Goal: Task Accomplishment & Management: Complete application form

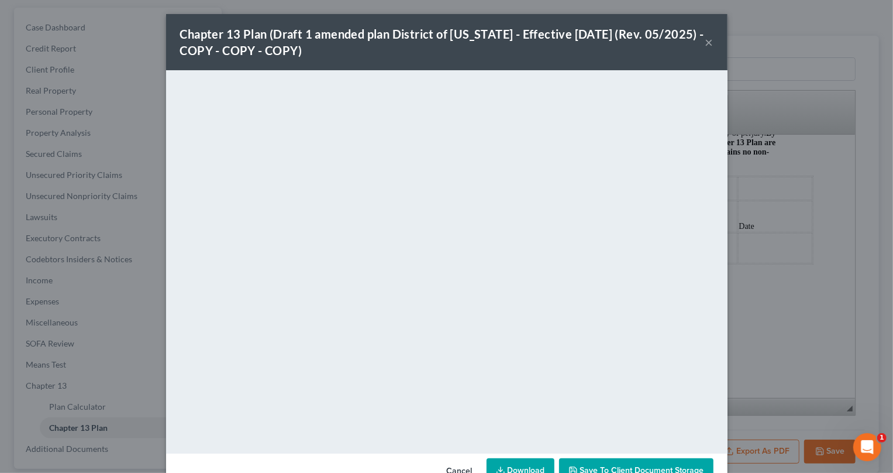
click at [705, 39] on button "×" at bounding box center [709, 42] width 8 height 14
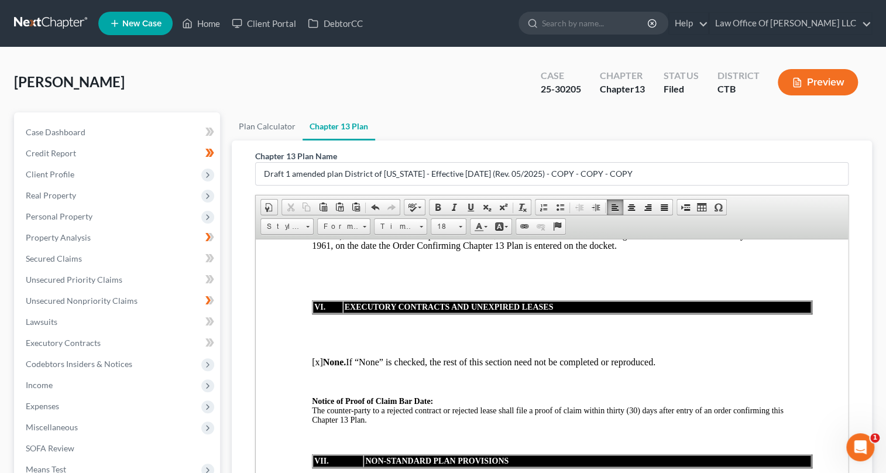
scroll to position [211, 0]
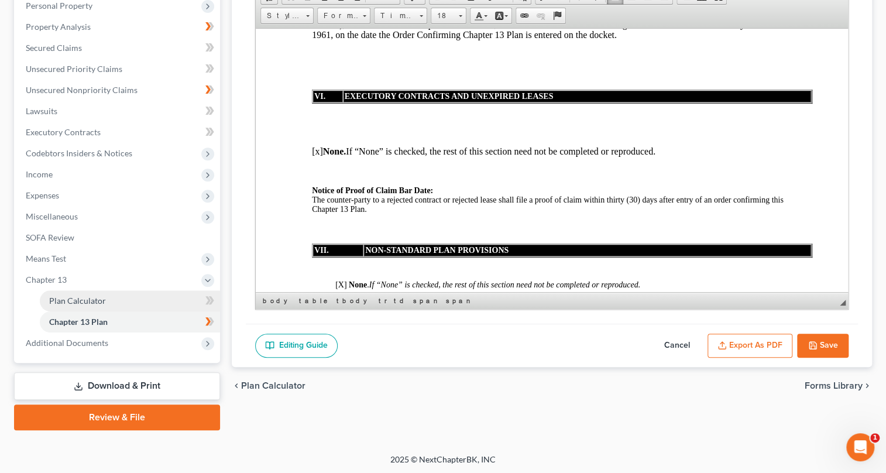
click at [87, 300] on span "Plan Calculator" at bounding box center [77, 300] width 57 height 10
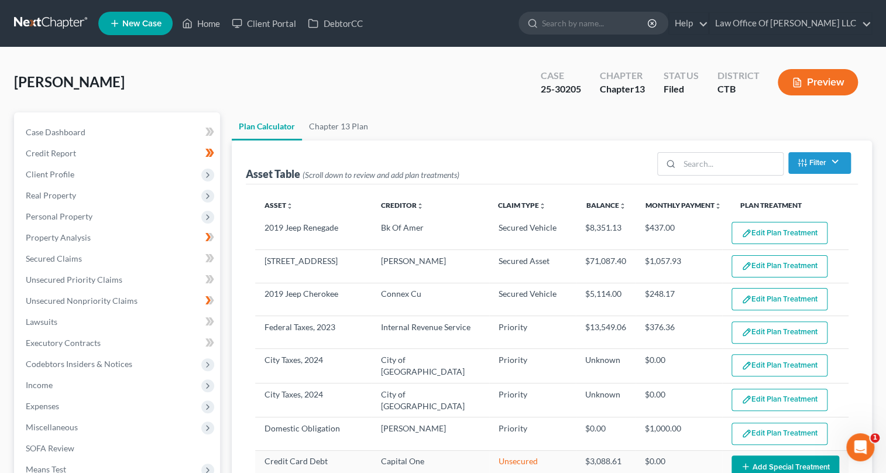
select select "35"
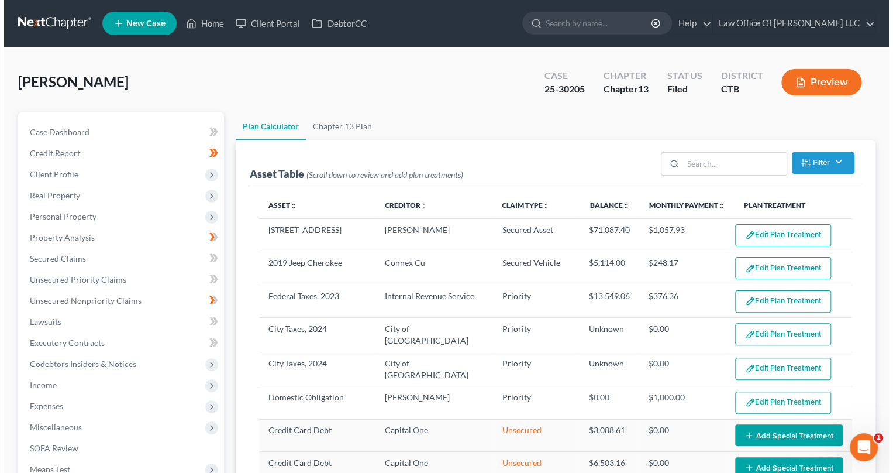
scroll to position [46, 0]
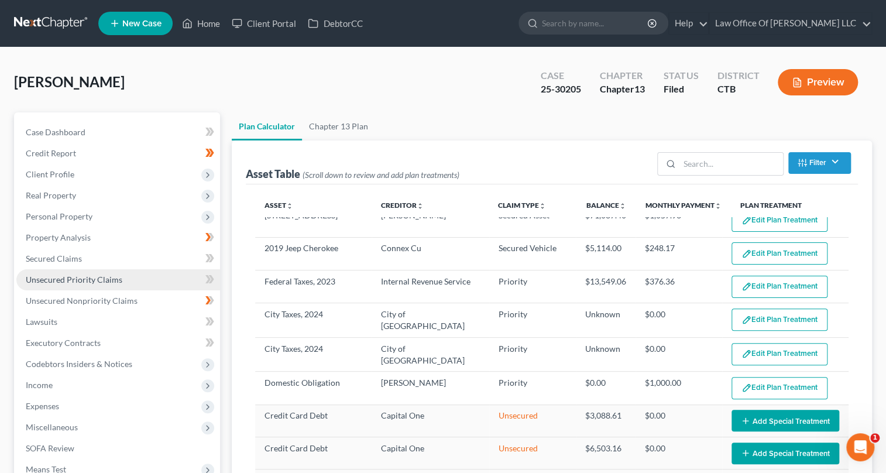
click at [88, 278] on span "Unsecured Priority Claims" at bounding box center [74, 279] width 97 height 10
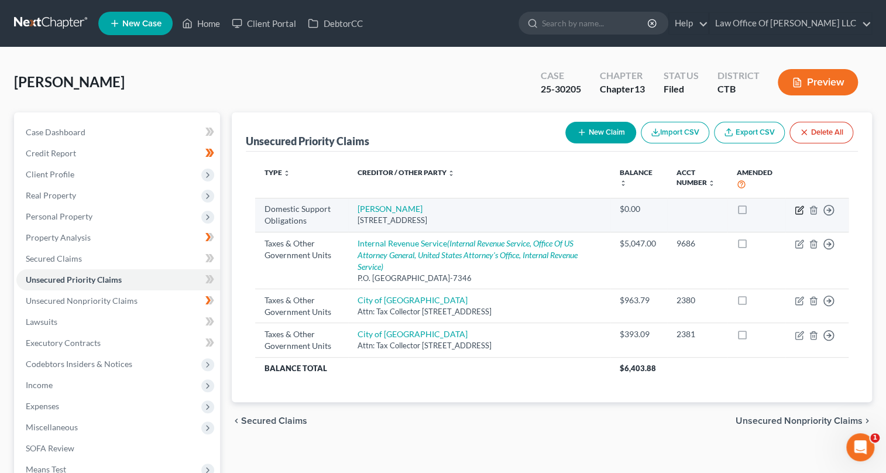
click at [797, 209] on icon "button" at bounding box center [799, 208] width 5 height 5
select select "6"
select select "0"
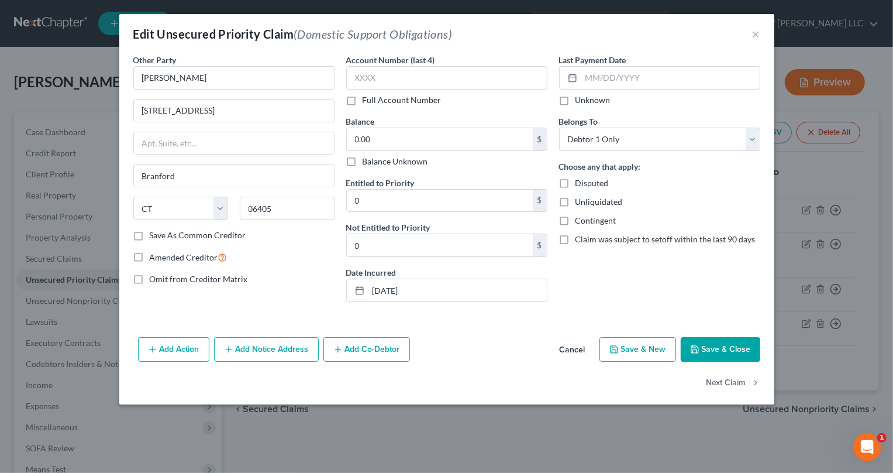
click at [150, 255] on label "Amended Creditor" at bounding box center [189, 256] width 78 height 13
click at [154, 255] on input "Amended Creditor" at bounding box center [158, 254] width 8 height 8
click at [150, 257] on label "Amended Creditor" at bounding box center [189, 256] width 78 height 13
click at [154, 257] on input "Amended Creditor" at bounding box center [158, 254] width 8 height 8
checkbox input "false"
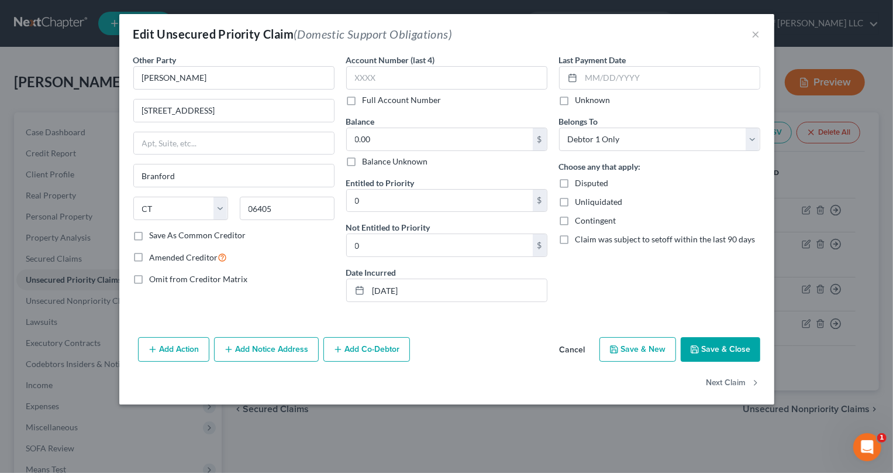
click at [168, 346] on button "Add Action" at bounding box center [173, 349] width 71 height 25
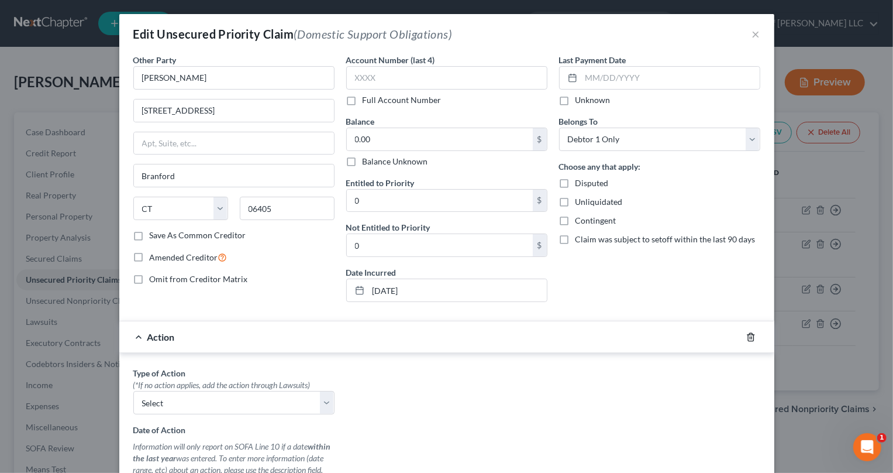
click at [746, 334] on icon "button" at bounding box center [750, 336] width 9 height 9
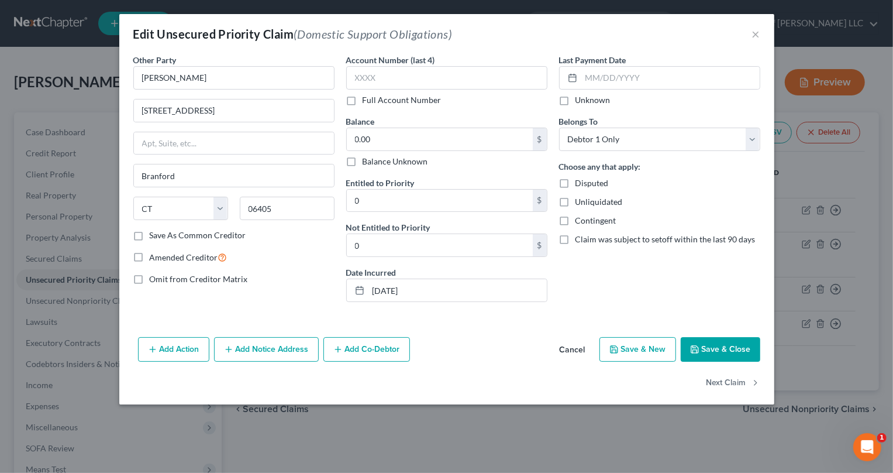
click at [710, 349] on button "Save & Close" at bounding box center [721, 349] width 80 height 25
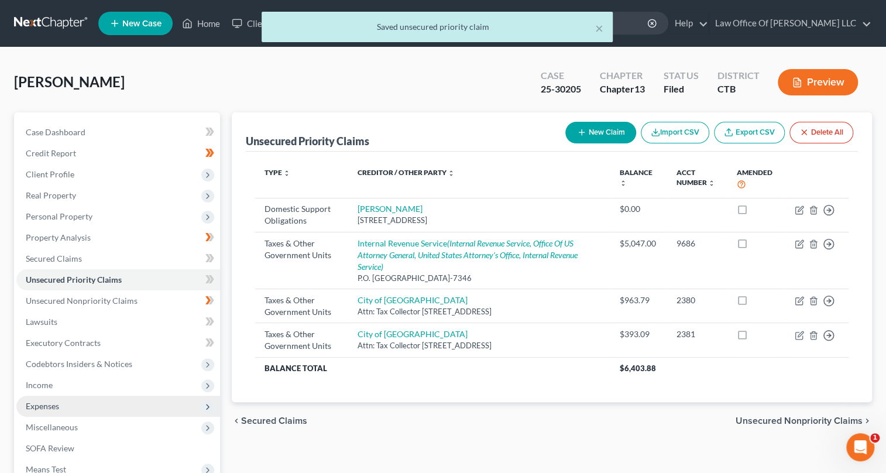
scroll to position [53, 0]
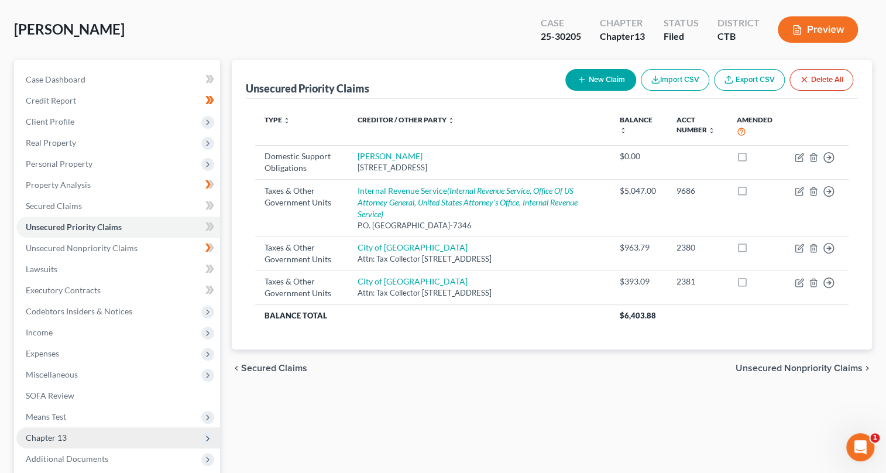
click at [210, 436] on icon at bounding box center [207, 437] width 9 height 9
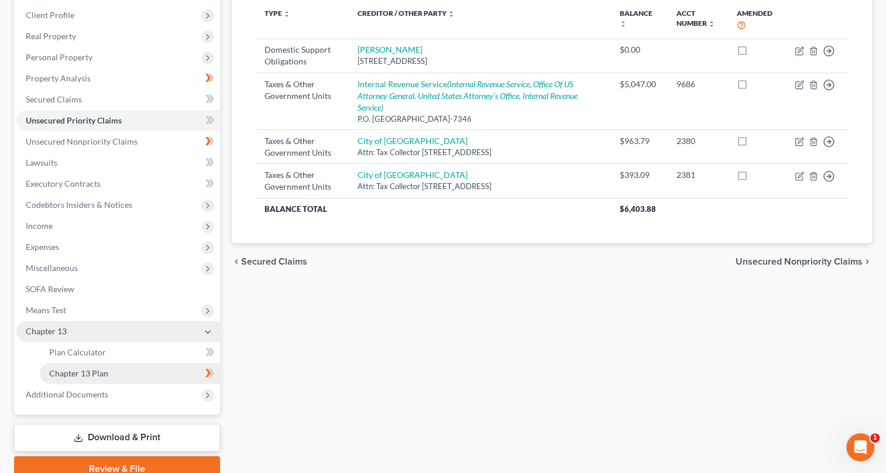
click at [89, 369] on span "Chapter 13 Plan" at bounding box center [78, 373] width 59 height 10
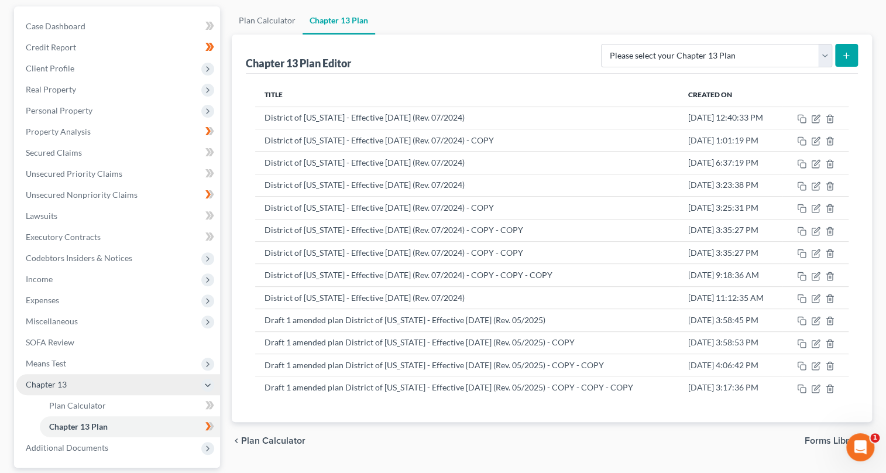
scroll to position [211, 0]
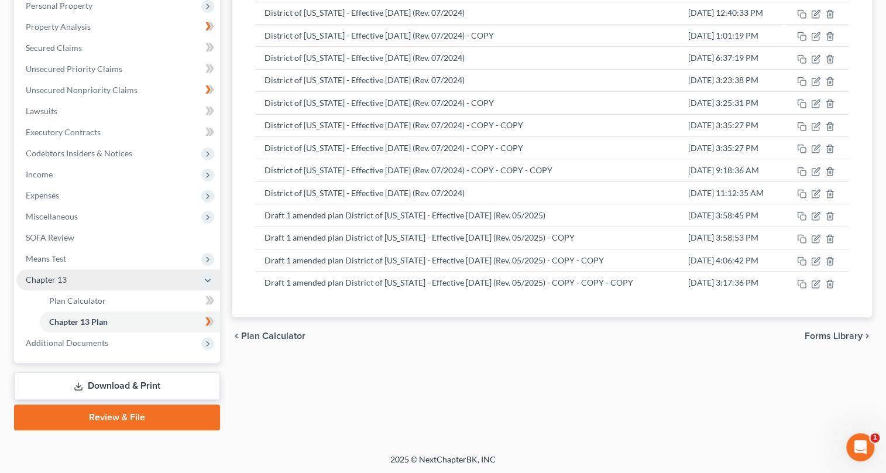
click at [209, 298] on body "Home New Case Client Portal DebtorCC Law Office Of [PERSON_NAME] LLC [PERSON_NA…" at bounding box center [443, 131] width 886 height 685
click at [103, 299] on span "Plan Calculator" at bounding box center [77, 300] width 57 height 10
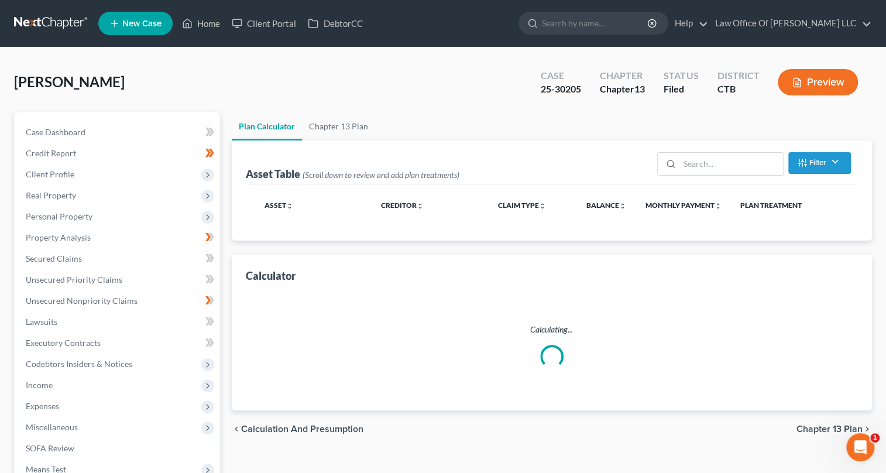
select select "35"
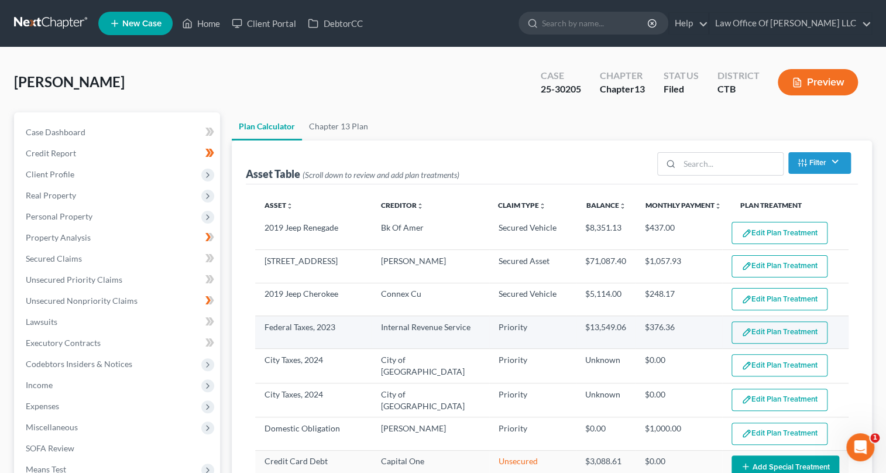
select select "35"
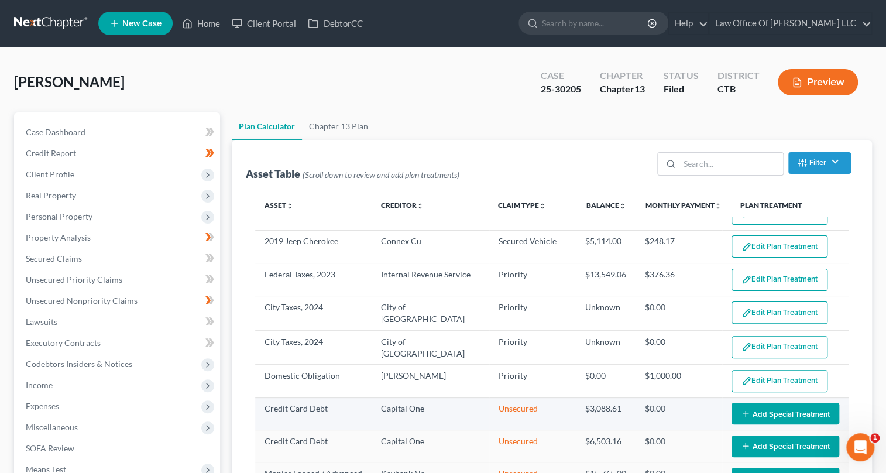
scroll to position [159, 0]
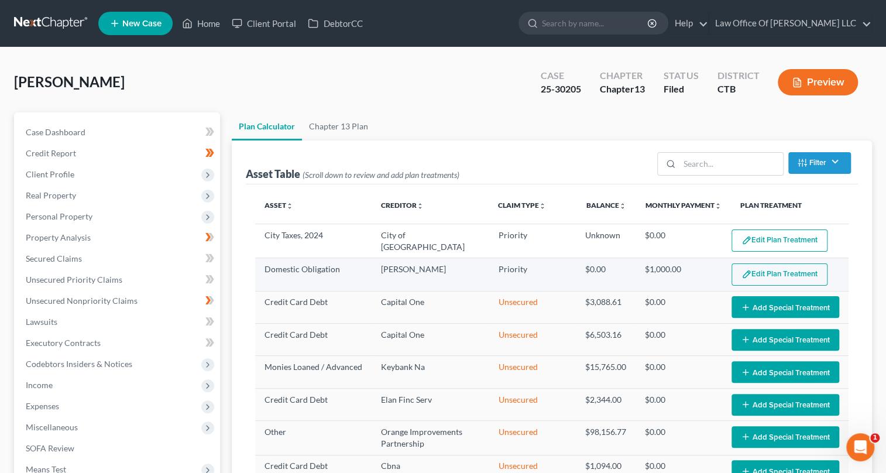
click at [767, 271] on button "Edit Plan Treatment" at bounding box center [779, 274] width 96 height 22
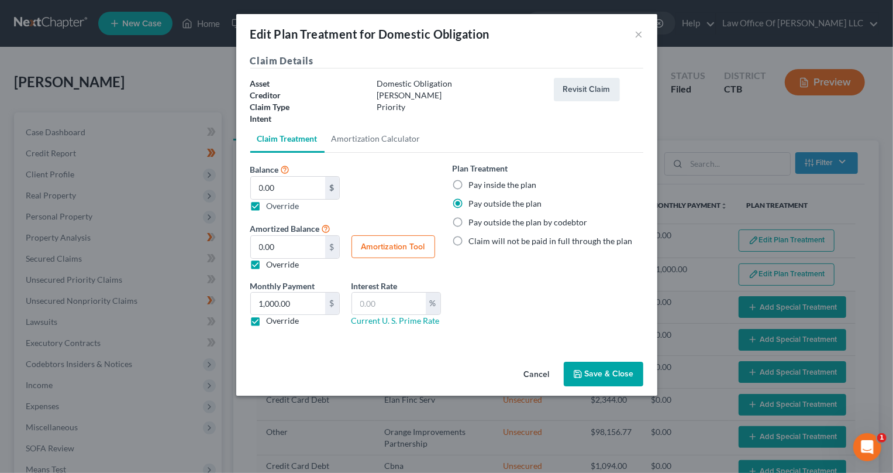
click at [267, 265] on label "Override" at bounding box center [283, 265] width 33 height 12
click at [271, 265] on input "Override" at bounding box center [275, 263] width 8 height 8
checkbox input "false"
click at [267, 319] on label "Override" at bounding box center [283, 321] width 33 height 12
click at [271, 319] on input "Override" at bounding box center [275, 319] width 8 height 8
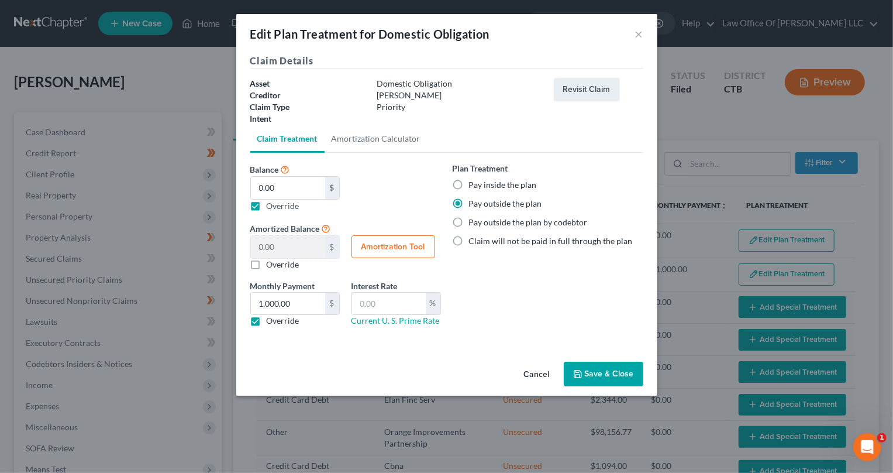
checkbox input "false"
click at [267, 206] on label "Override" at bounding box center [283, 205] width 33 height 12
click at [271, 206] on input "Balance 0 $ 0.00 $ Override" at bounding box center [275, 203] width 8 height 8
checkbox input "false"
type input "0"
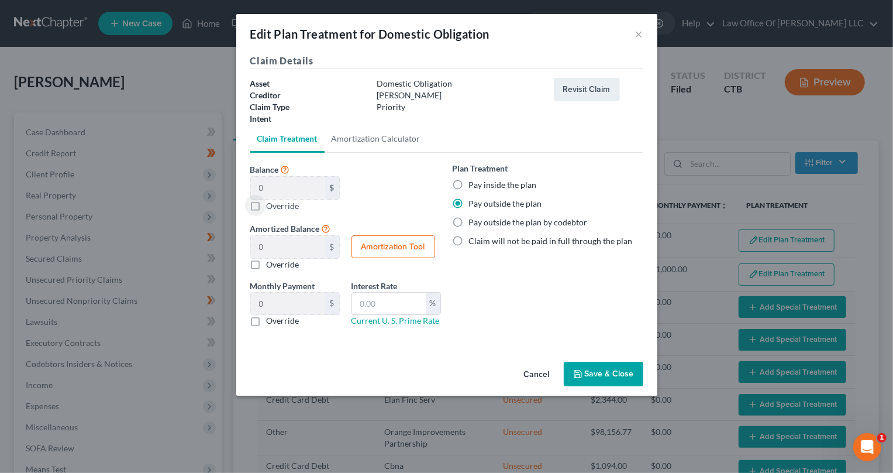
click at [599, 374] on button "Save & Close" at bounding box center [604, 373] width 80 height 25
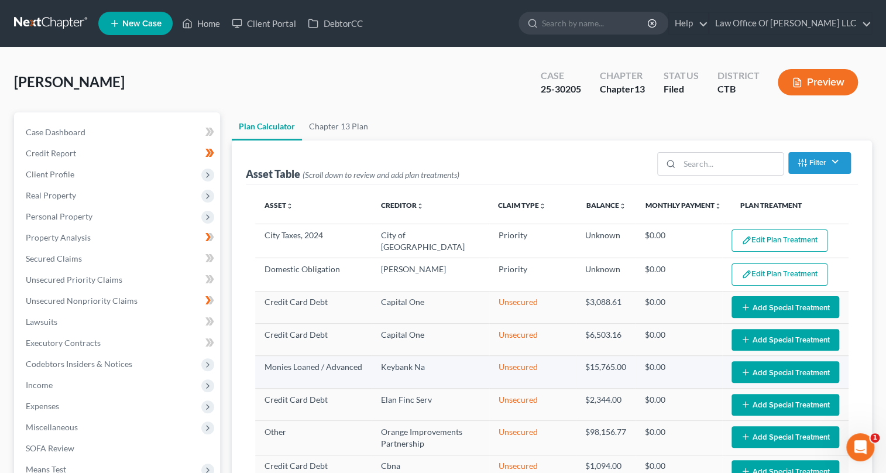
select select "35"
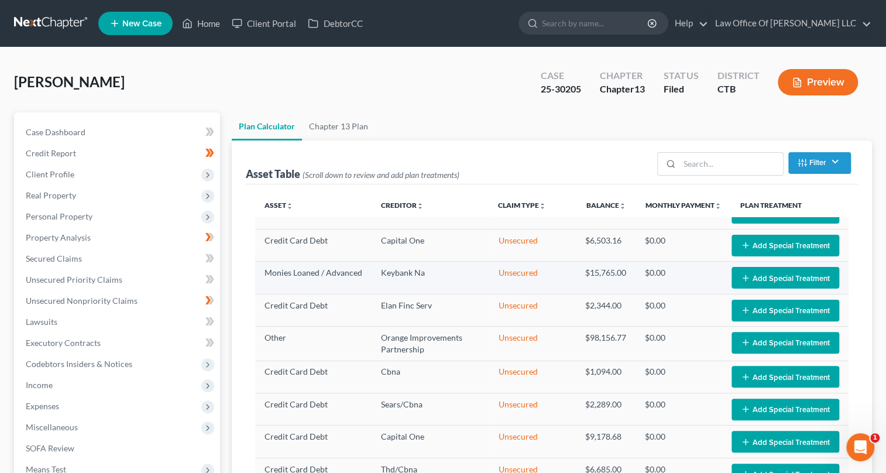
scroll to position [0, 0]
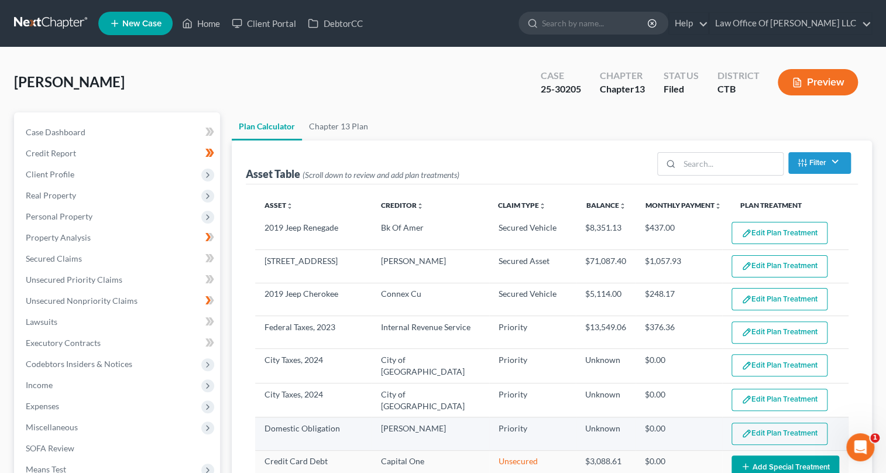
click at [742, 432] on img "button" at bounding box center [746, 433] width 10 height 10
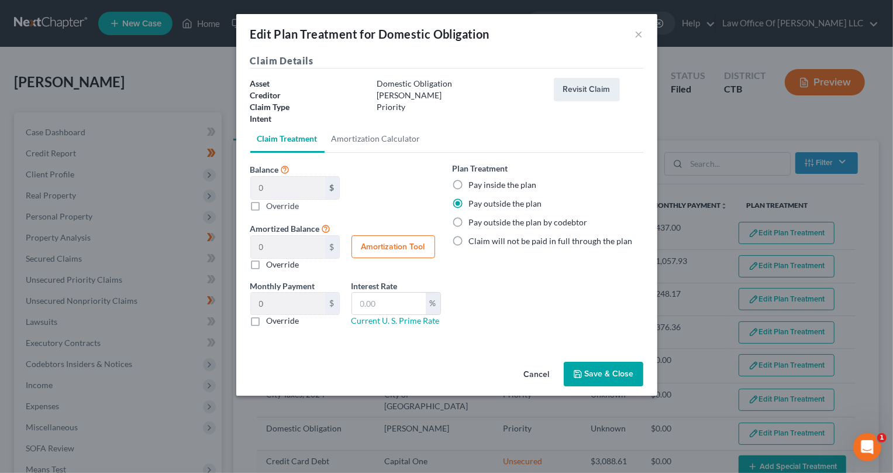
click at [267, 206] on label "Override" at bounding box center [283, 205] width 33 height 12
click at [271, 206] on input "Balance 0 $ 0.00 $ Override" at bounding box center [275, 203] width 8 height 8
checkbox input "true"
type input "0.00"
click at [267, 263] on label "Override" at bounding box center [283, 265] width 33 height 12
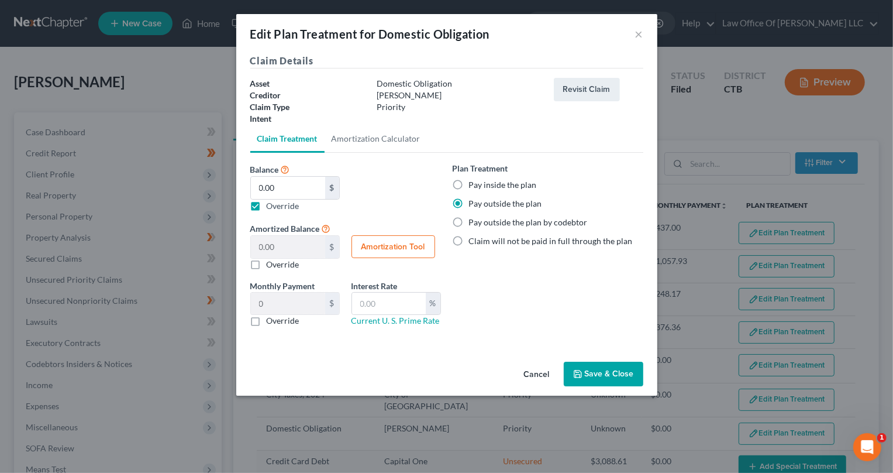
click at [271, 263] on input "Override" at bounding box center [275, 263] width 8 height 8
checkbox input "true"
click at [267, 322] on label "Override" at bounding box center [283, 321] width 33 height 12
click at [271, 322] on input "Override" at bounding box center [275, 319] width 8 height 8
checkbox input "true"
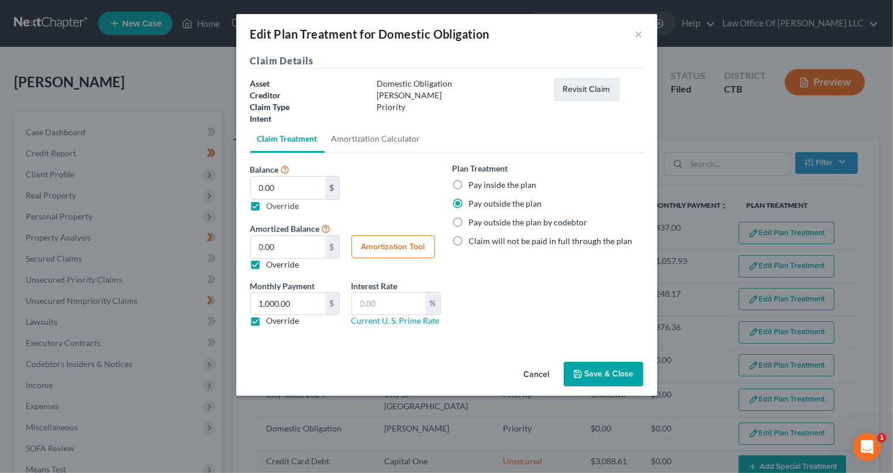
click at [602, 377] on button "Save & Close" at bounding box center [604, 373] width 80 height 25
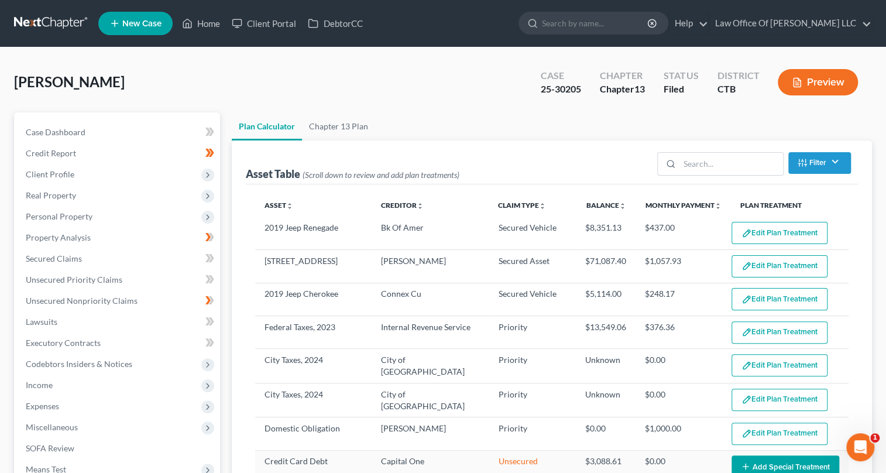
select select "35"
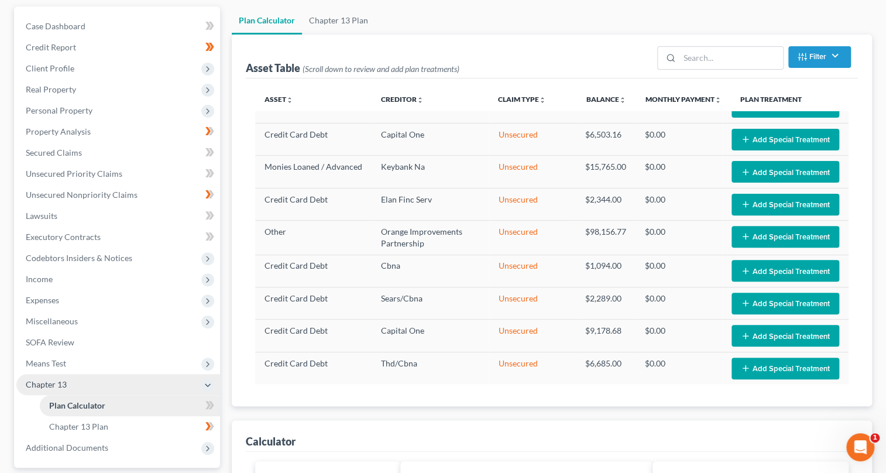
scroll to position [212, 0]
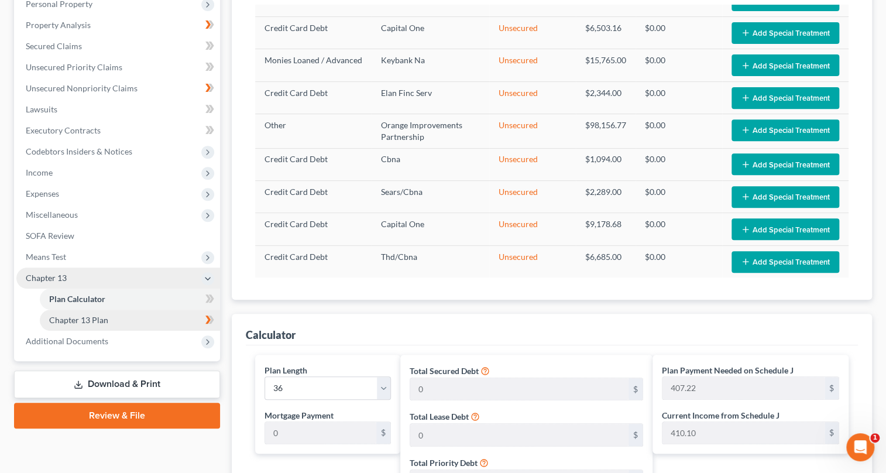
click at [106, 318] on span "Chapter 13 Plan" at bounding box center [78, 320] width 59 height 10
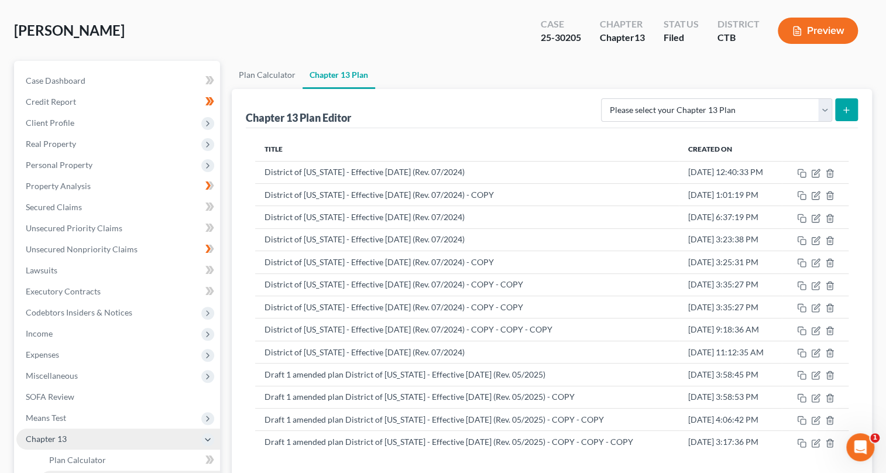
scroll to position [211, 0]
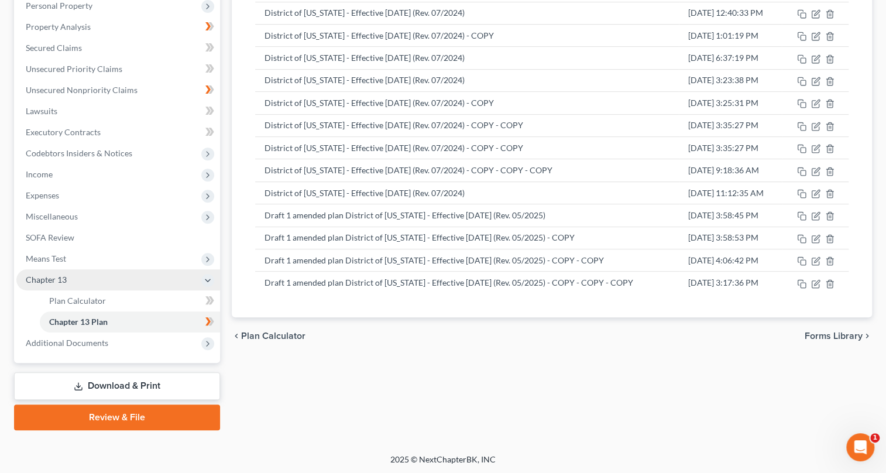
click at [208, 321] on icon at bounding box center [207, 321] width 5 height 8
click at [164, 320] on link "Chapter 13 Plan" at bounding box center [130, 321] width 180 height 21
click at [814, 281] on icon "button" at bounding box center [816, 282] width 5 height 5
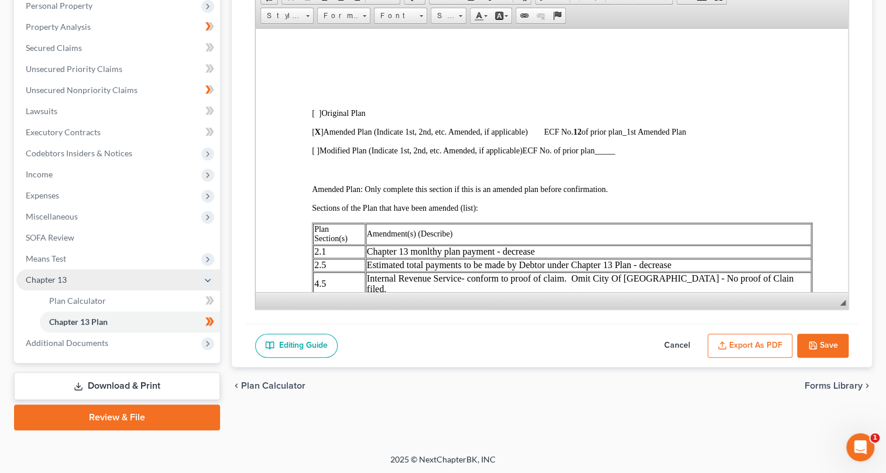
scroll to position [319, 0]
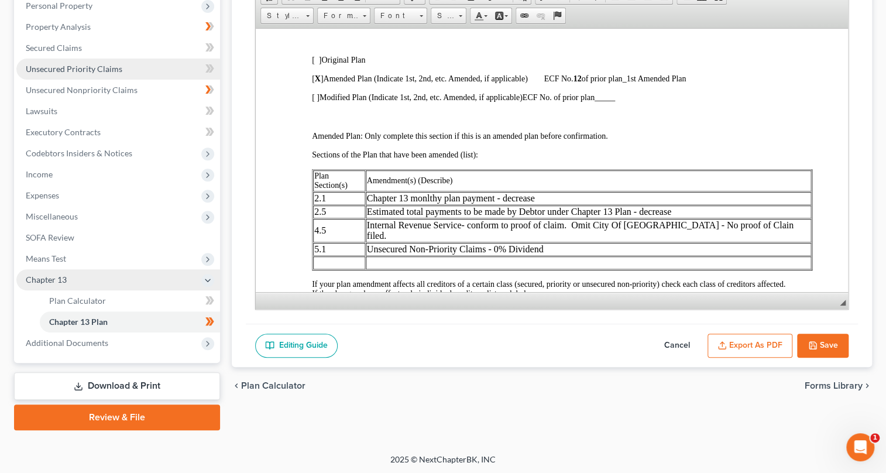
click at [101, 68] on span "Unsecured Priority Claims" at bounding box center [74, 69] width 97 height 10
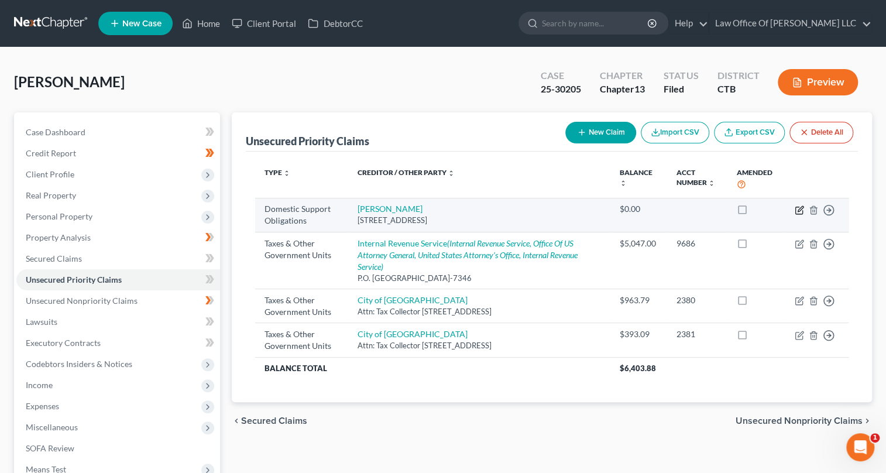
click at [795, 209] on icon "button" at bounding box center [798, 209] width 9 height 9
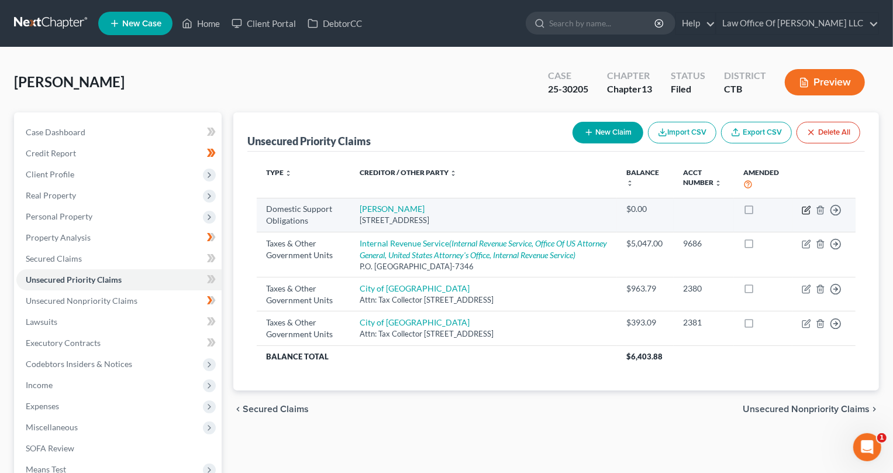
select select "6"
select select "0"
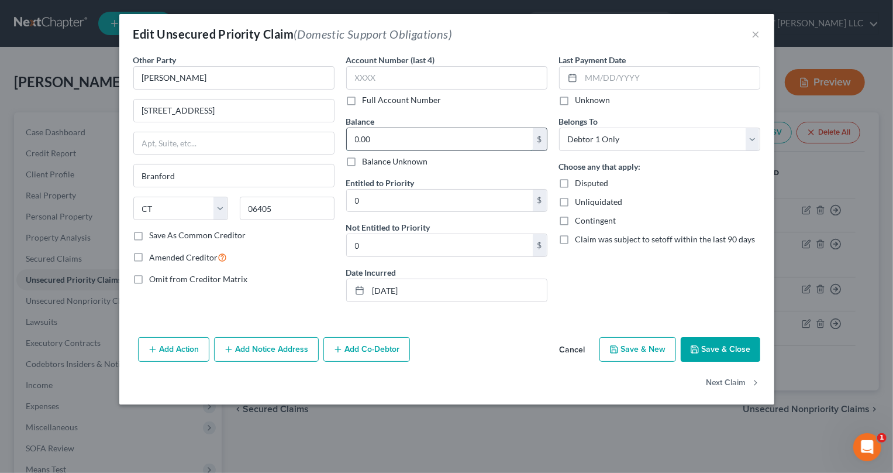
click at [359, 140] on input "0.00" at bounding box center [440, 139] width 186 height 22
click at [358, 137] on input "0.00" at bounding box center [440, 139] width 186 height 22
type input "0"
type input "1"
click at [150, 257] on label "Amended Creditor" at bounding box center [189, 256] width 78 height 13
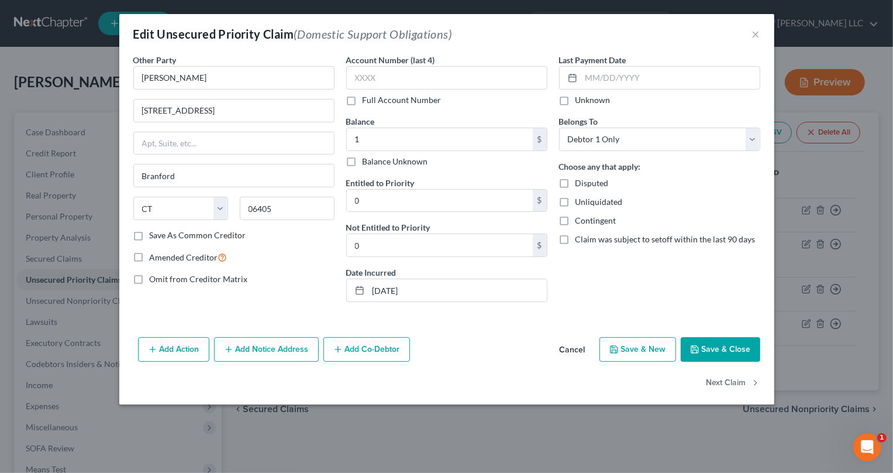
click at [154, 257] on input "Amended Creditor" at bounding box center [158, 254] width 8 height 8
checkbox input "true"
click at [150, 234] on label "Save As Common Creditor" at bounding box center [198, 235] width 97 height 12
click at [154, 234] on input "Save As Common Creditor" at bounding box center [158, 233] width 8 height 8
click at [150, 233] on label "Save As Common Creditor" at bounding box center [198, 235] width 97 height 12
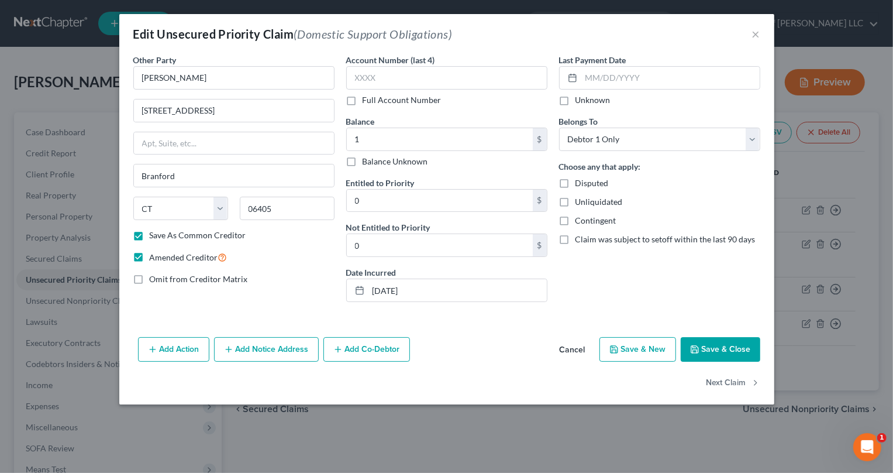
click at [154, 233] on input "Save As Common Creditor" at bounding box center [158, 233] width 8 height 8
checkbox input "false"
click at [728, 351] on button "Save & Close" at bounding box center [721, 349] width 80 height 25
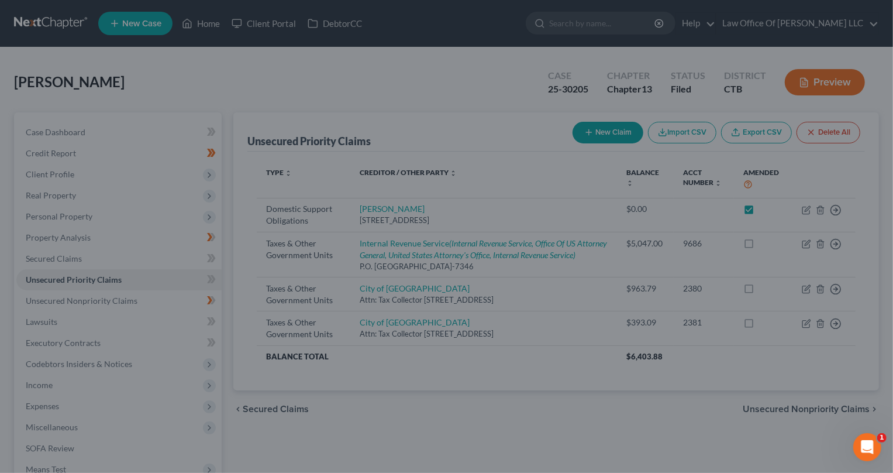
checkbox input "true"
type input "1.00"
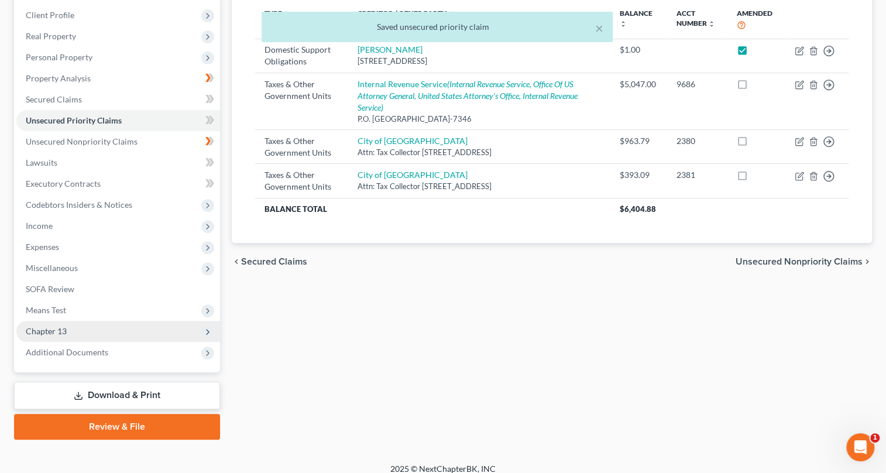
scroll to position [168, 0]
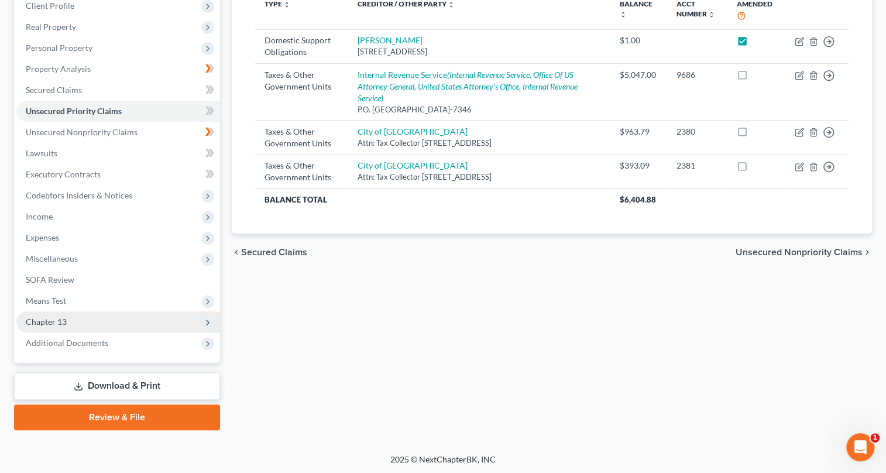
click at [208, 319] on icon at bounding box center [207, 322] width 9 height 9
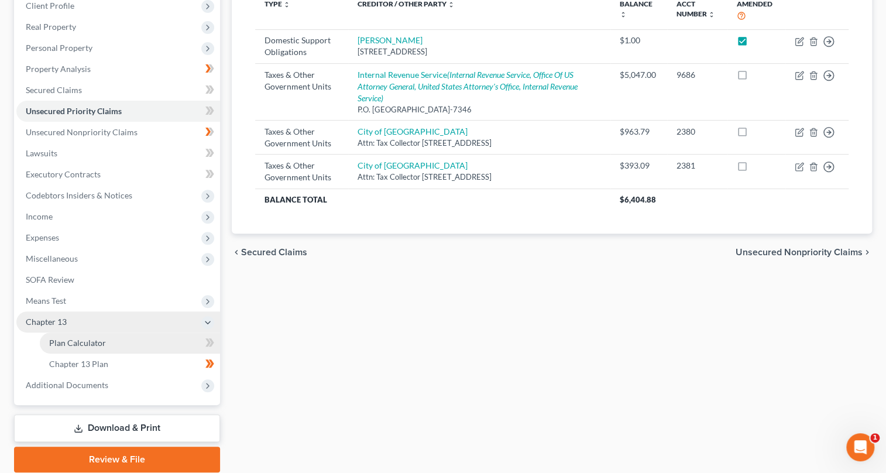
click at [89, 339] on span "Plan Calculator" at bounding box center [77, 342] width 57 height 10
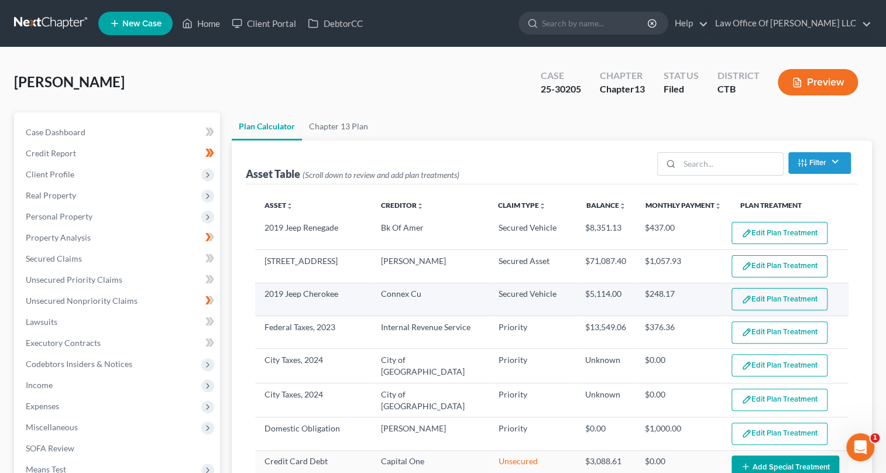
select select "35"
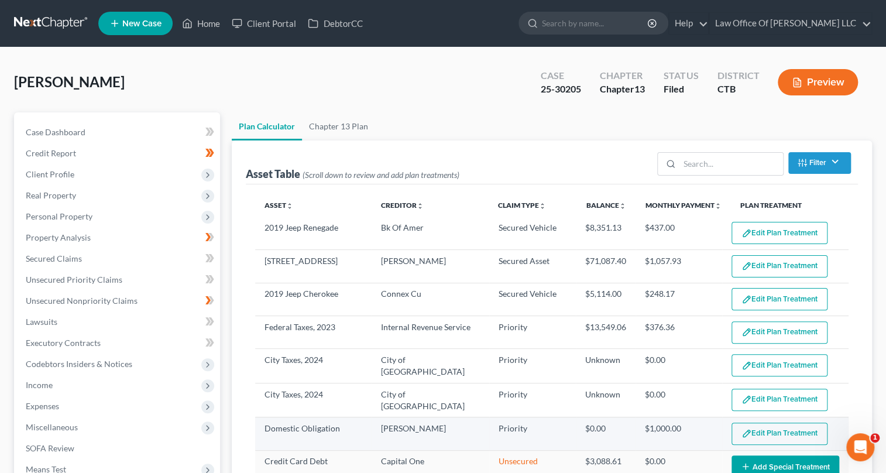
click at [778, 430] on button "Edit Plan Treatment" at bounding box center [779, 433] width 96 height 22
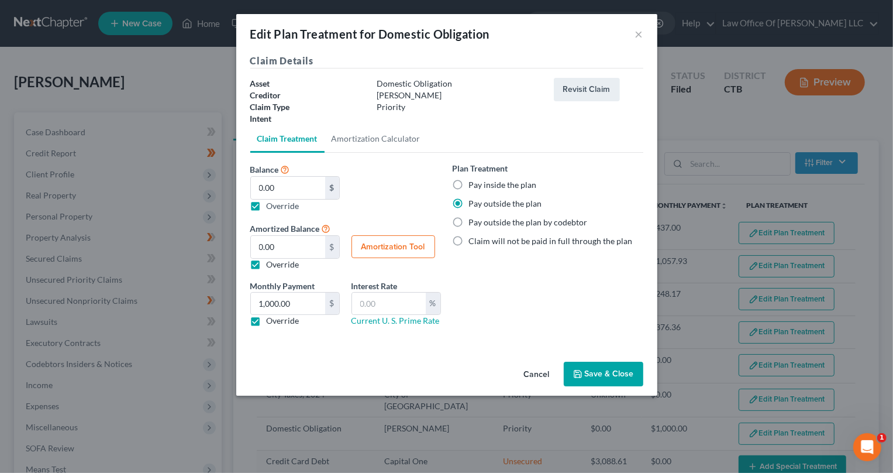
click at [267, 205] on label "Override" at bounding box center [283, 205] width 33 height 12
click at [271, 205] on input "Balance 0 $ 0.00 $ Override" at bounding box center [275, 203] width 8 height 8
click at [267, 206] on label "Override" at bounding box center [283, 205] width 33 height 12
click at [271, 206] on input "Balance 0 $ 0.00 $ Override" at bounding box center [275, 203] width 8 height 8
checkbox input "true"
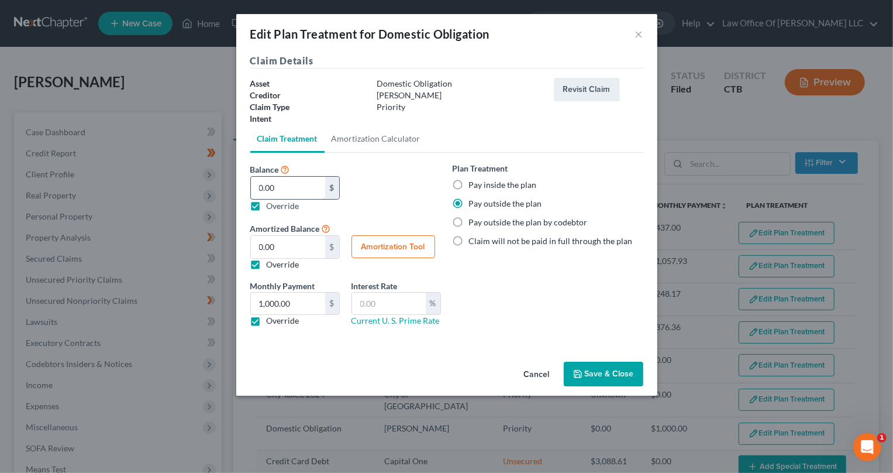
click at [260, 188] on input "0.00" at bounding box center [288, 188] width 74 height 22
click at [261, 183] on input "0.00" at bounding box center [288, 188] width 74 height 22
type input "0"
type input "1."
click at [611, 377] on button "Save & Close" at bounding box center [604, 373] width 80 height 25
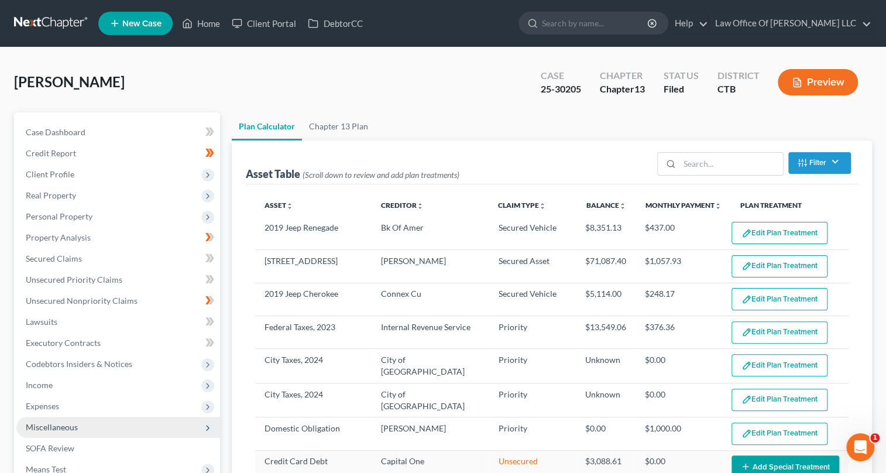
select select "35"
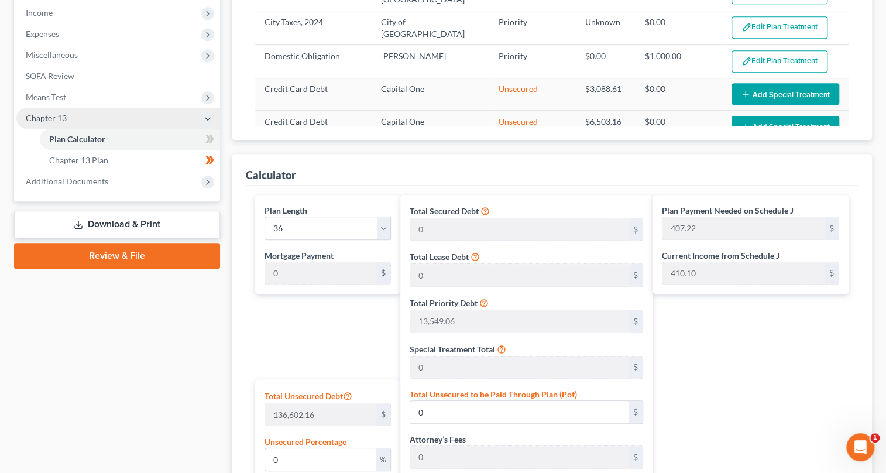
scroll to position [266, 0]
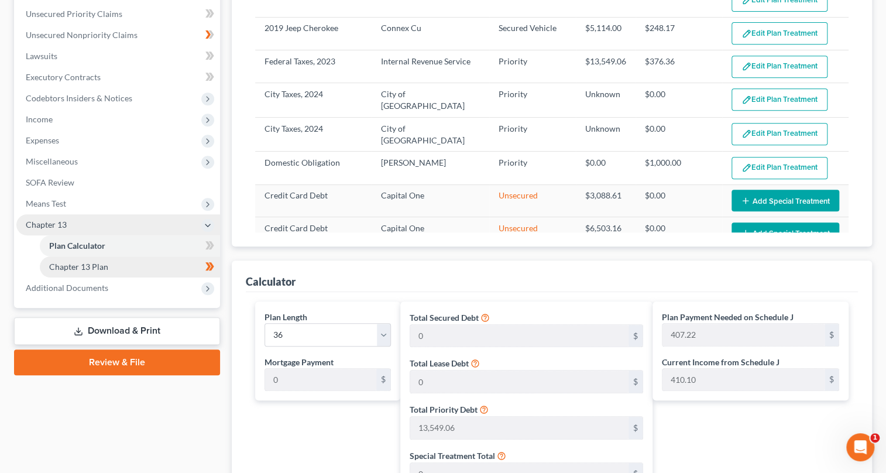
click at [122, 266] on link "Chapter 13 Plan" at bounding box center [130, 266] width 180 height 21
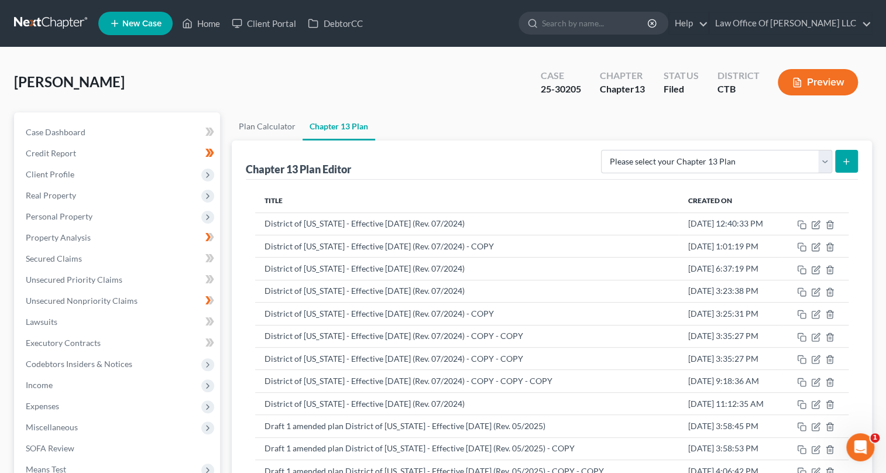
scroll to position [211, 0]
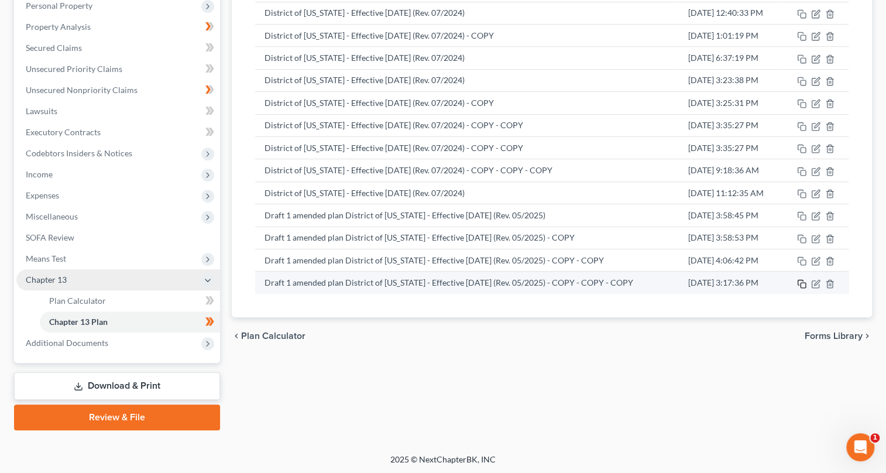
click at [799, 279] on icon "button" at bounding box center [801, 283] width 9 height 9
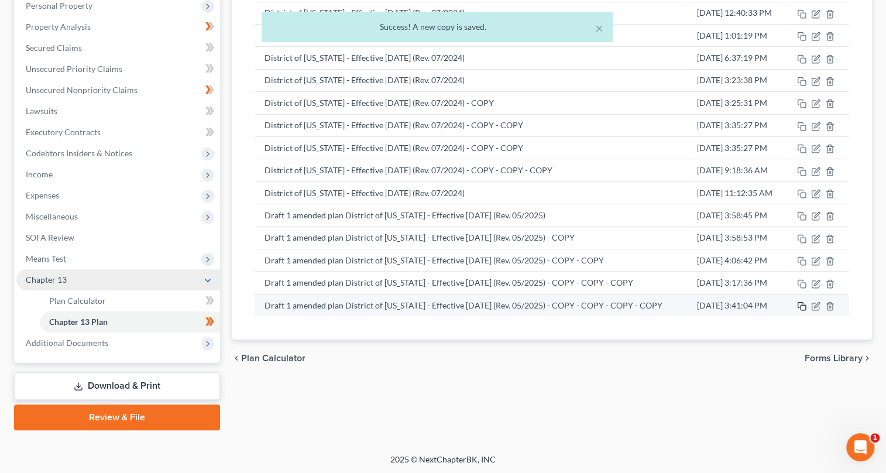
click at [801, 301] on icon "button" at bounding box center [801, 305] width 9 height 9
click at [801, 300] on tbody "District of [US_STATE] - Effective [DATE] (Rev. 07/2024) [DATE] 12:40:33 PM Dis…" at bounding box center [552, 159] width 594 height 314
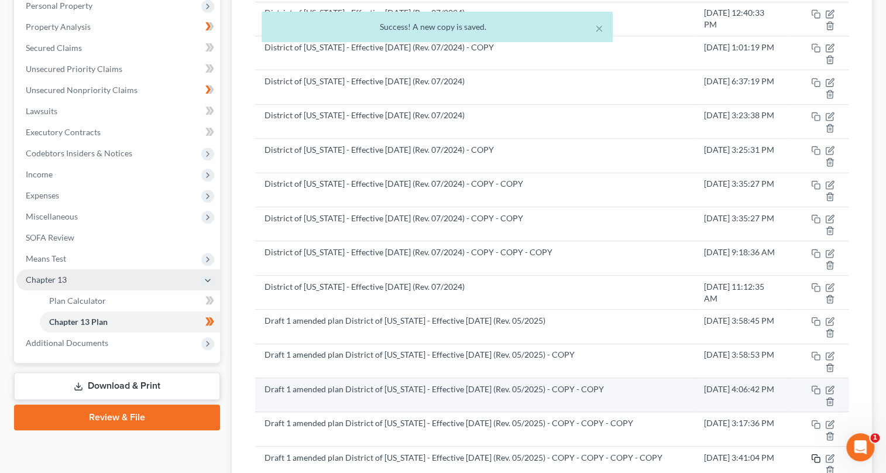
scroll to position [355, 0]
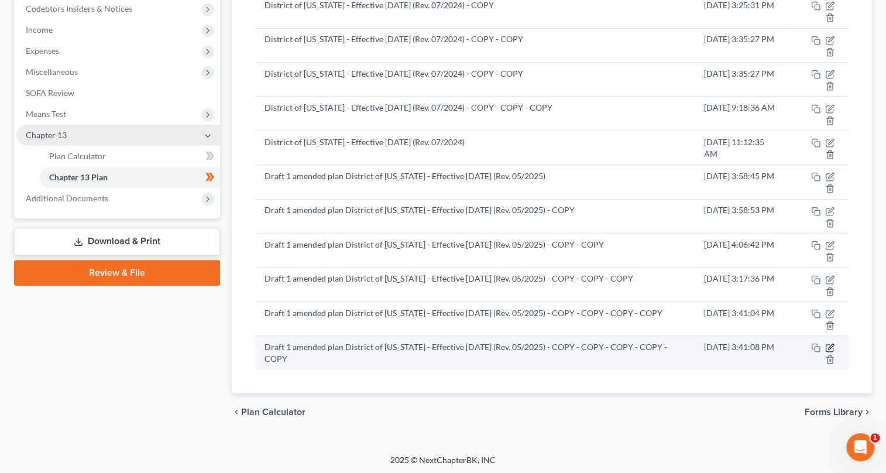
click at [829, 346] on icon "button" at bounding box center [830, 346] width 5 height 5
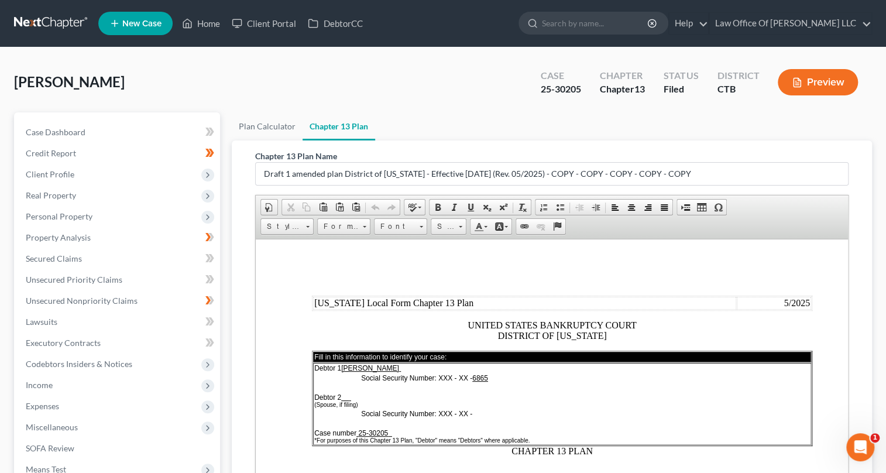
scroll to position [159, 0]
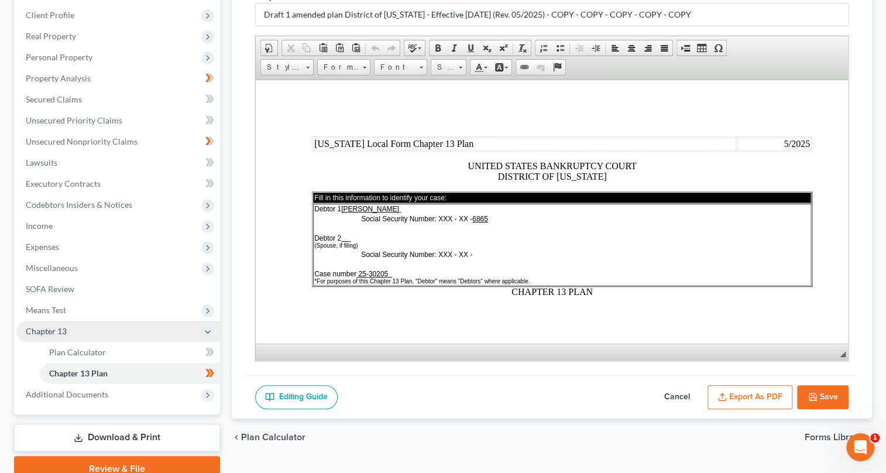
click at [308, 388] on link "Editing Guide" at bounding box center [296, 397] width 82 height 25
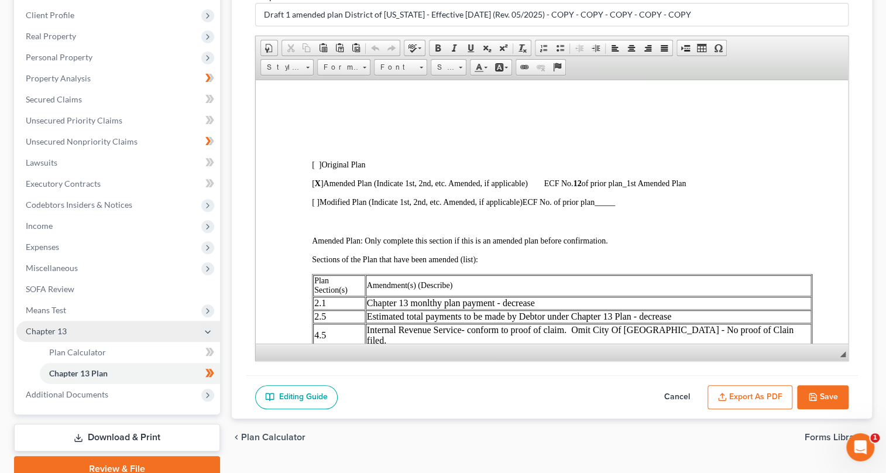
scroll to position [372, 0]
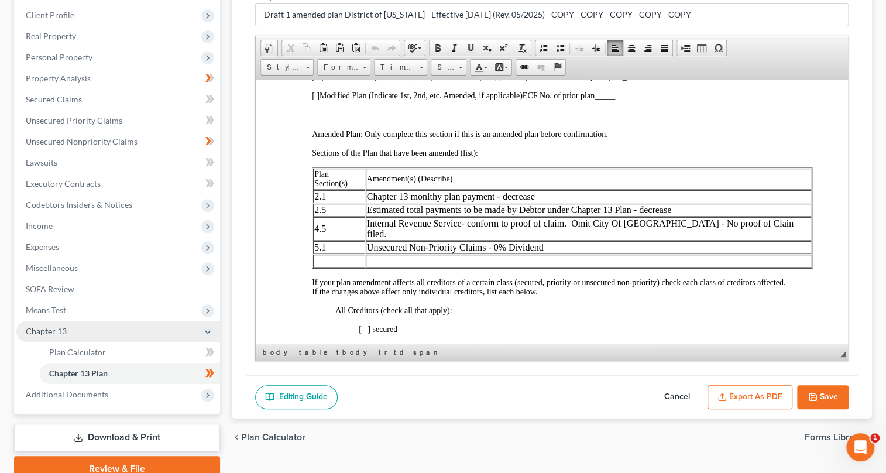
click at [325, 254] on td at bounding box center [338, 260] width 52 height 13
click at [693, 208] on td "Estimated total payments to be made by Debtor under Chapter 13 Plan - decrease" at bounding box center [587, 209] width 445 height 13
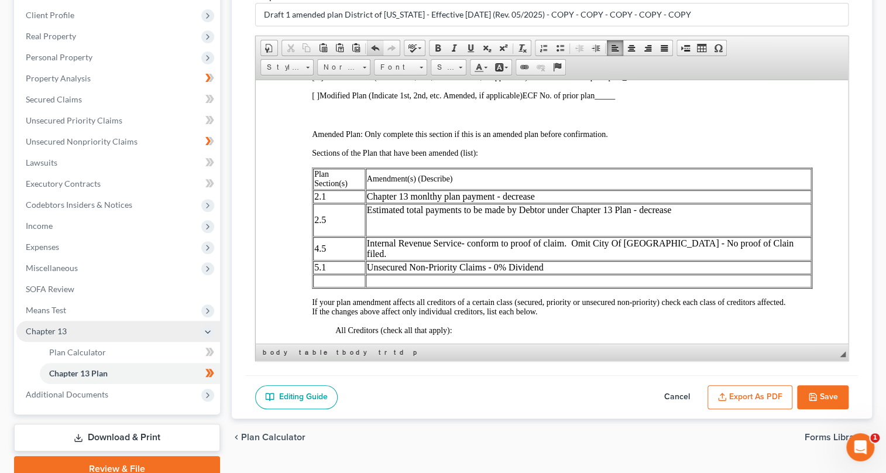
click at [370, 44] on span at bounding box center [374, 47] width 9 height 9
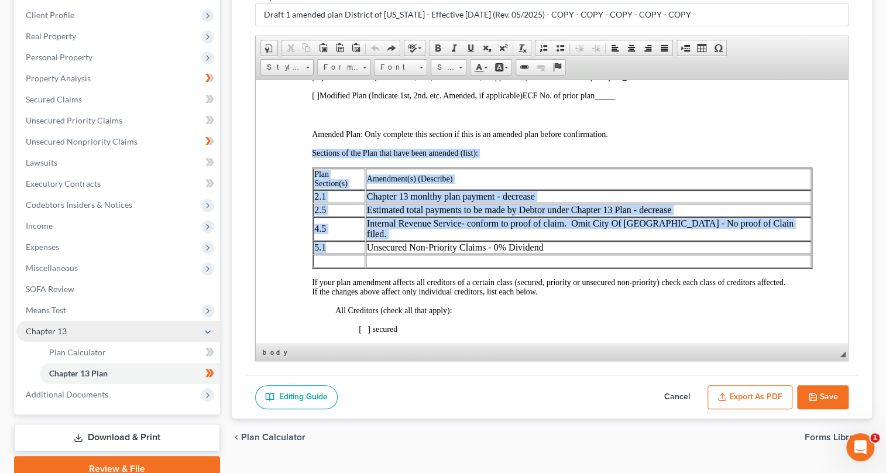
drag, startPoint x: 308, startPoint y: 235, endPoint x: 338, endPoint y: 234, distance: 30.4
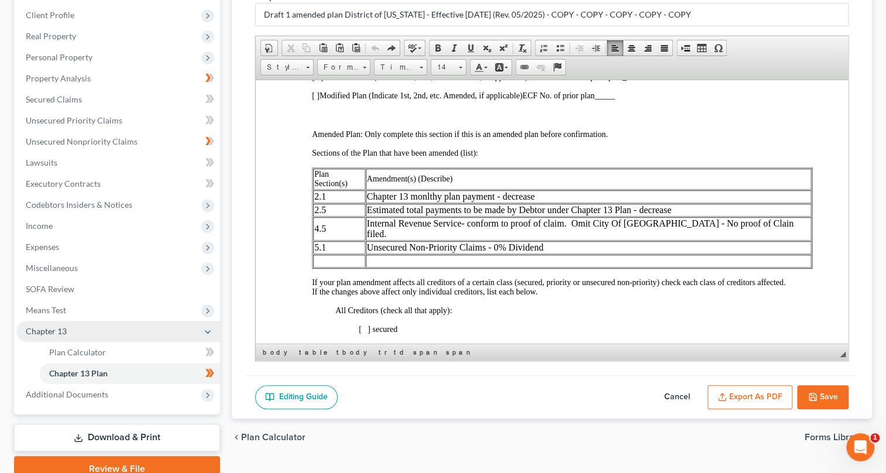
drag, startPoint x: 371, startPoint y: 236, endPoint x: 608, endPoint y: 241, distance: 236.9
click at [608, 241] on td "Unsecured Non-Priority Claims - 0% Dividend" at bounding box center [587, 246] width 445 height 13
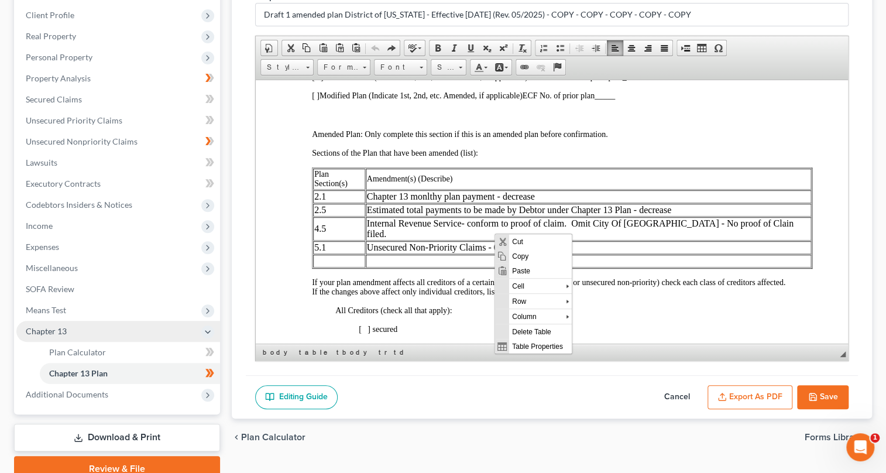
scroll to position [0, 0]
click at [522, 242] on span "Cut" at bounding box center [540, 241] width 63 height 15
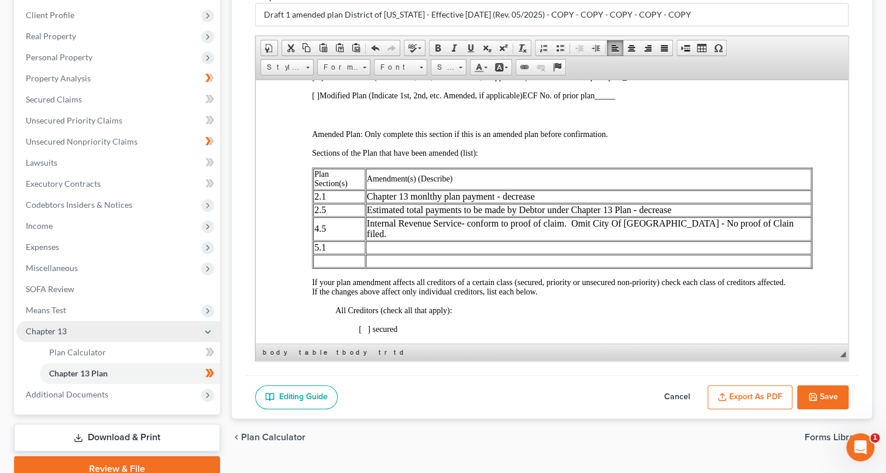
click at [394, 254] on td at bounding box center [587, 260] width 445 height 13
click at [415, 250] on span "Paste" at bounding box center [440, 256] width 63 height 15
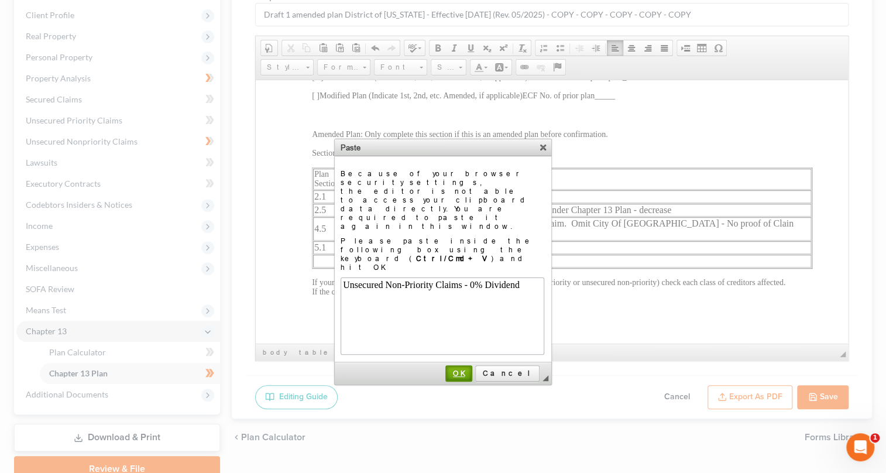
click at [471, 368] on span "OK" at bounding box center [458, 372] width 25 height 9
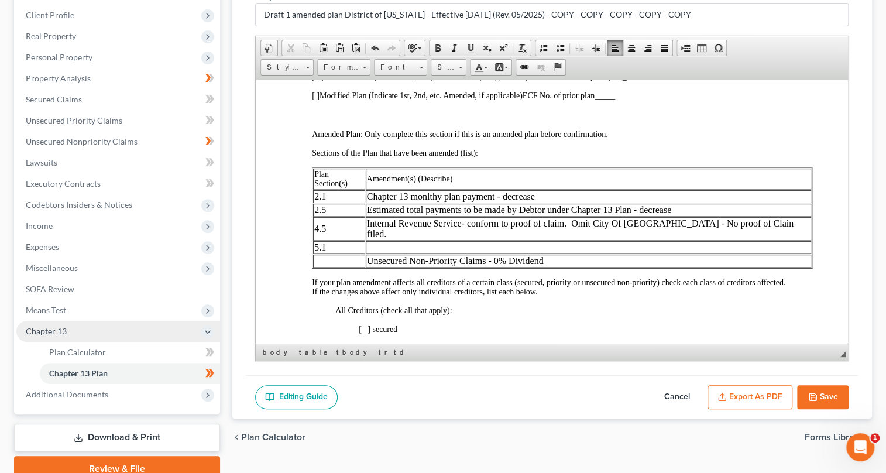
click at [326, 254] on td at bounding box center [338, 260] width 52 height 13
click at [328, 240] on td "5.1" at bounding box center [338, 246] width 52 height 13
click at [326, 223] on td "4.5" at bounding box center [338, 227] width 52 height 23
click at [322, 222] on td "4." at bounding box center [338, 227] width 52 height 23
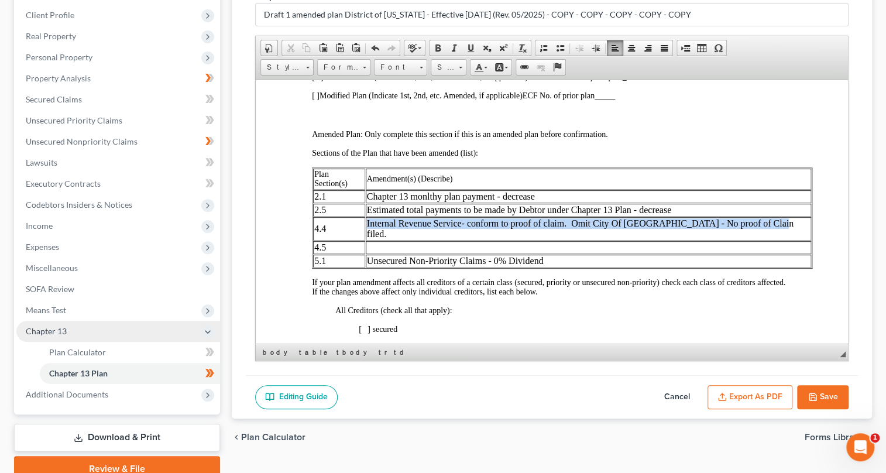
drag, startPoint x: 371, startPoint y: 223, endPoint x: 790, endPoint y: 221, distance: 418.8
click at [790, 221] on td "Internal Revenue Service- conform to proof of claim. Omit City Of [GEOGRAPHIC_D…" at bounding box center [587, 227] width 445 height 23
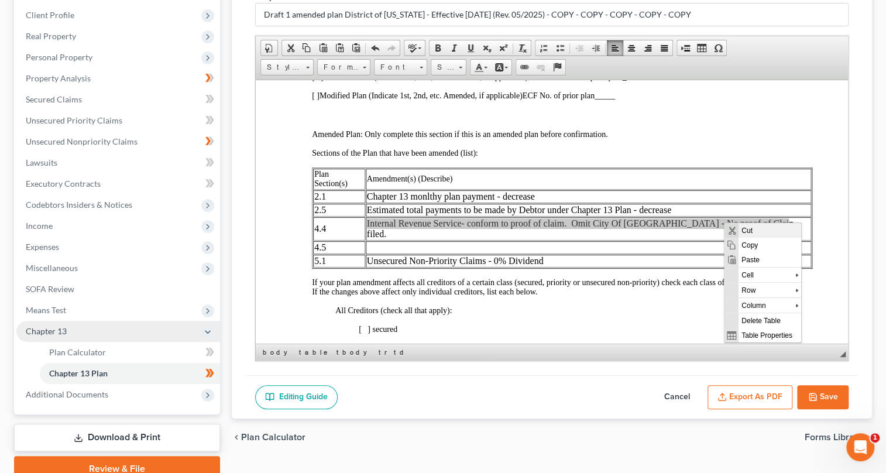
click at [744, 229] on span "Cut" at bounding box center [769, 230] width 63 height 15
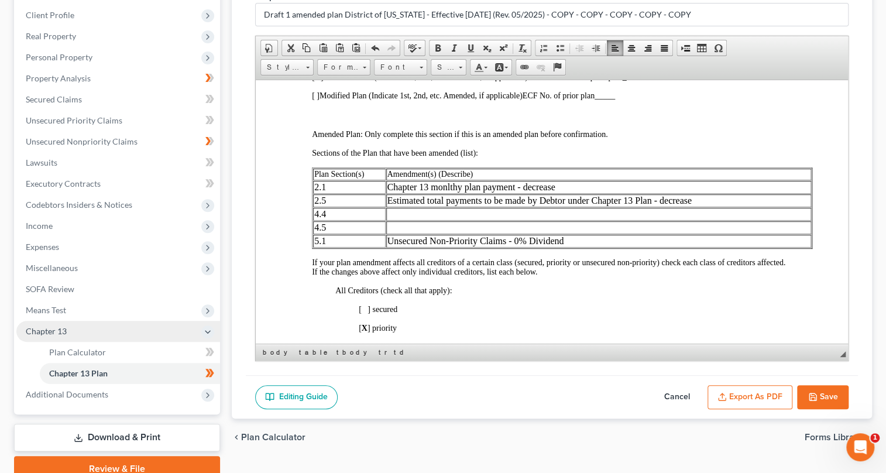
click at [387, 233] on td at bounding box center [597, 227] width 425 height 13
click at [419, 239] on span "Paste" at bounding box center [435, 241] width 63 height 15
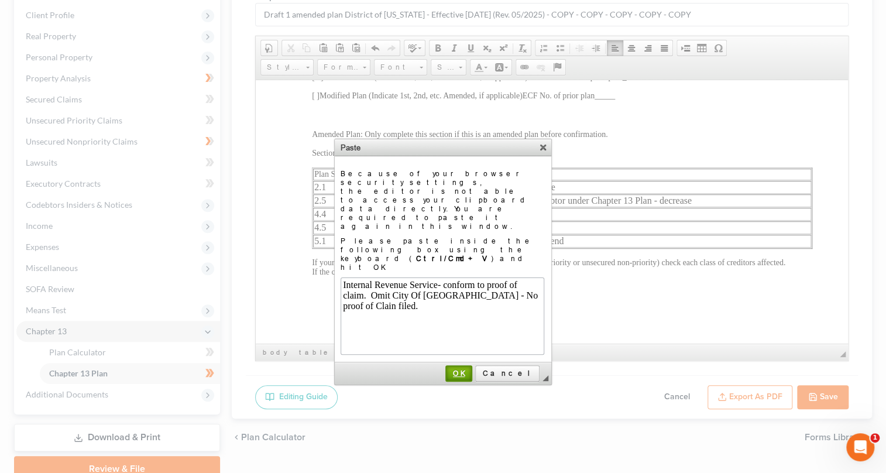
click at [471, 368] on span "OK" at bounding box center [458, 372] width 25 height 9
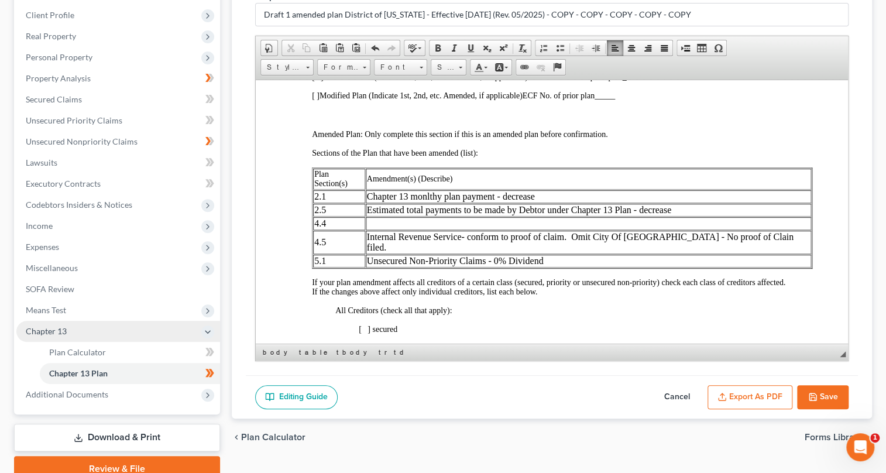
click at [374, 223] on td at bounding box center [587, 222] width 445 height 13
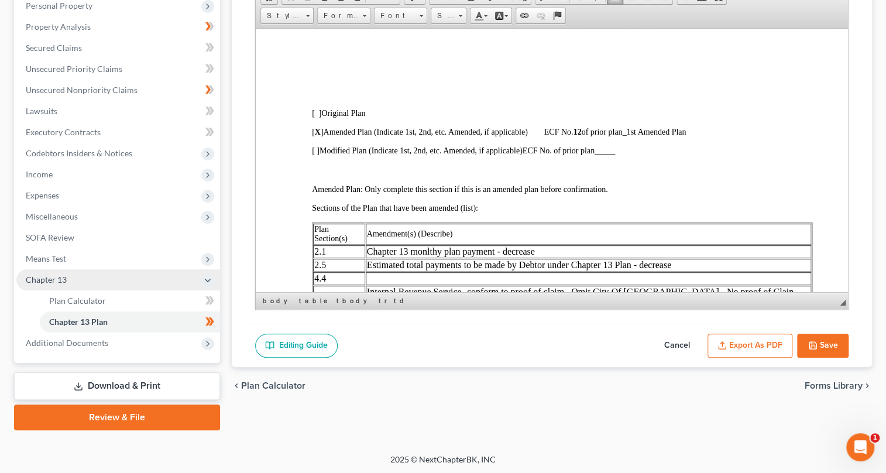
scroll to position [319, 0]
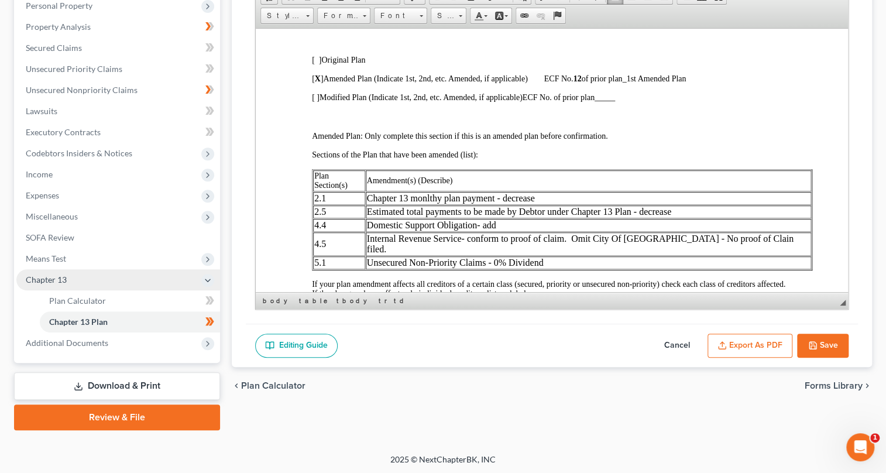
click at [484, 226] on td "Domestic Support Obligation- add" at bounding box center [587, 224] width 445 height 13
click at [501, 225] on td "Domestic Support Obligation- add" at bounding box center [587, 224] width 445 height 13
click at [831, 345] on button "Save" at bounding box center [822, 345] width 51 height 25
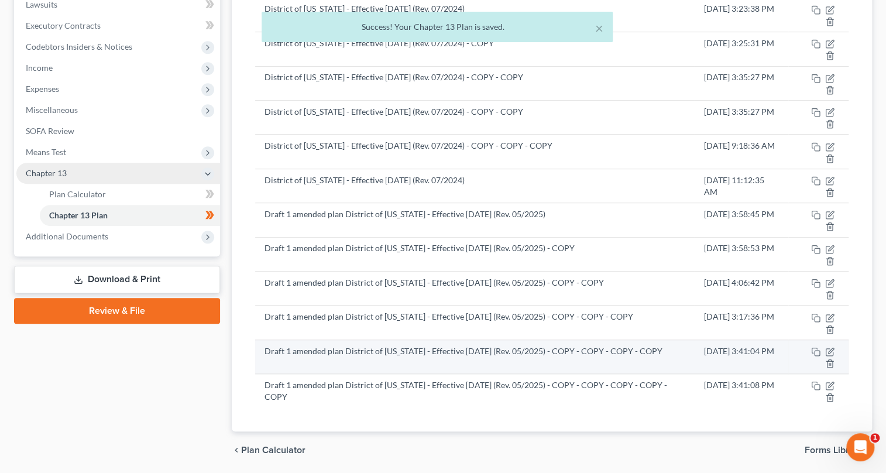
scroll to position [355, 0]
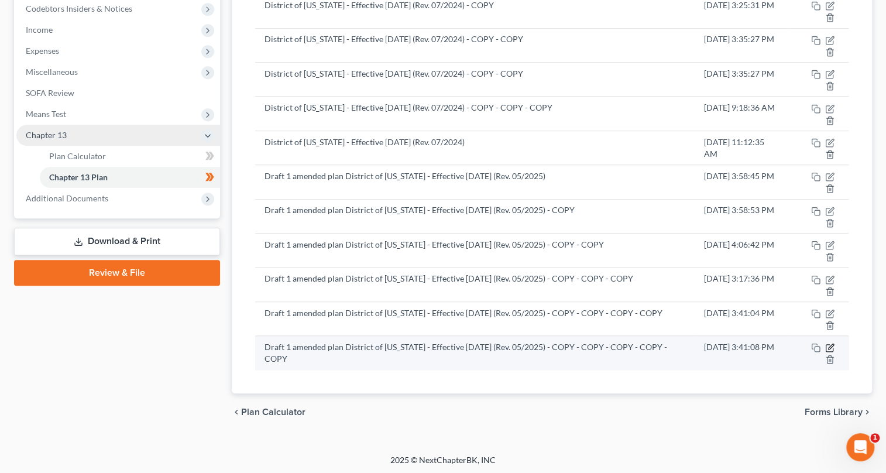
click at [828, 343] on icon "button" at bounding box center [829, 347] width 9 height 9
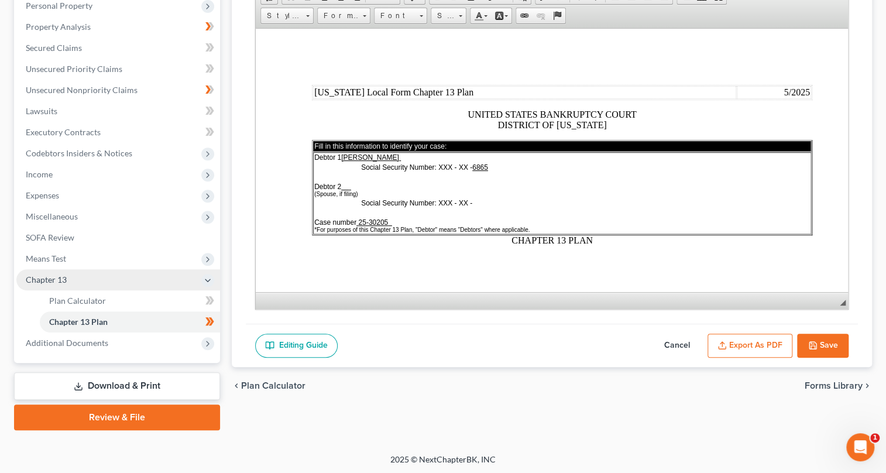
scroll to position [0, 0]
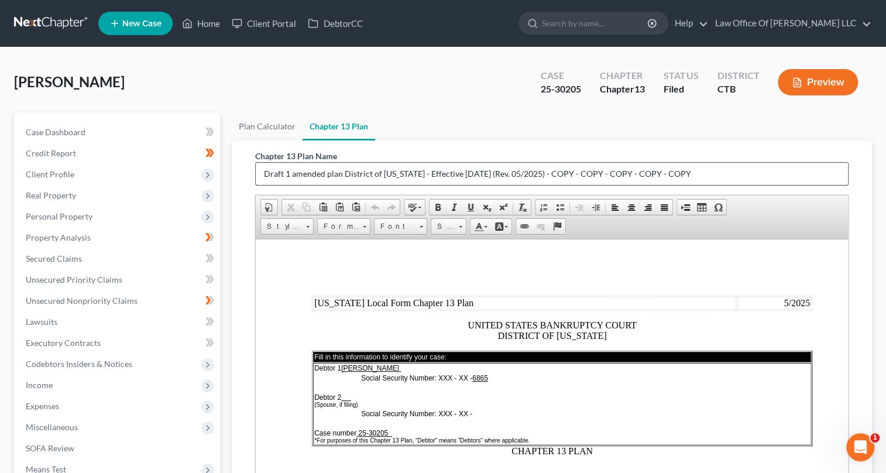
click at [285, 171] on input "Draft 1 amended plan District of [US_STATE] - Effective [DATE] (Rev. 05/2025) -…" at bounding box center [552, 174] width 593 height 22
click at [341, 172] on input "Draft 1 amended plan District of [US_STATE] - Effective [DATE] (Rev. 05/2025) -…" at bounding box center [552, 174] width 593 height 22
drag, startPoint x: 586, startPoint y: 173, endPoint x: 784, endPoint y: 175, distance: 198.3
click at [784, 175] on input "Draft 1 amended plan 9.13 2025 District of [US_STATE] - Effective [DATE] (Rev. …" at bounding box center [552, 174] width 593 height 22
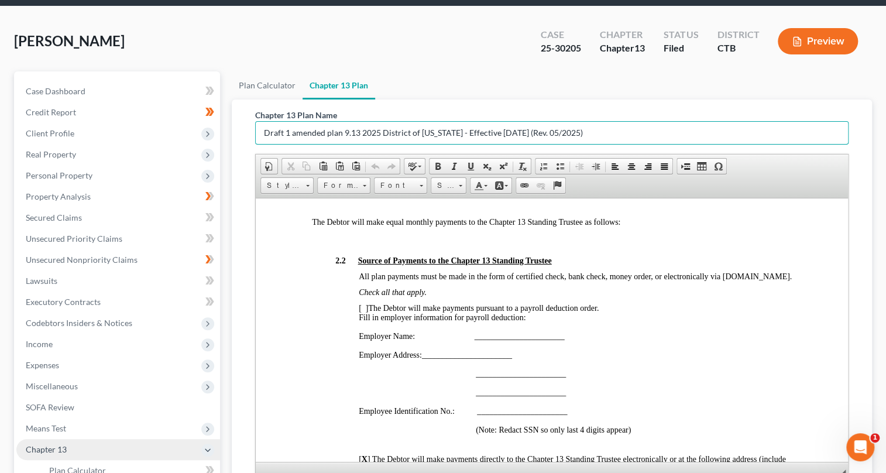
scroll to position [211, 0]
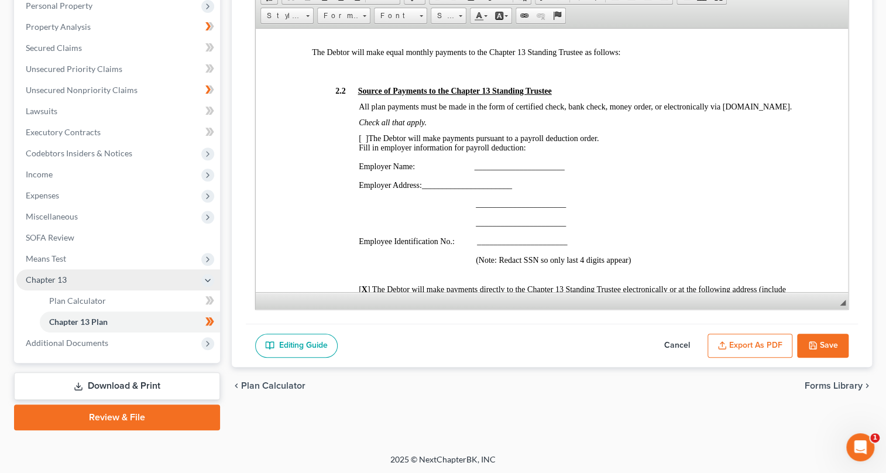
type input "Draft 1 amended plan 9.13 2025 District of [US_STATE] - Effective [DATE] (Rev. …"
click at [815, 345] on icon "button" at bounding box center [812, 345] width 7 height 7
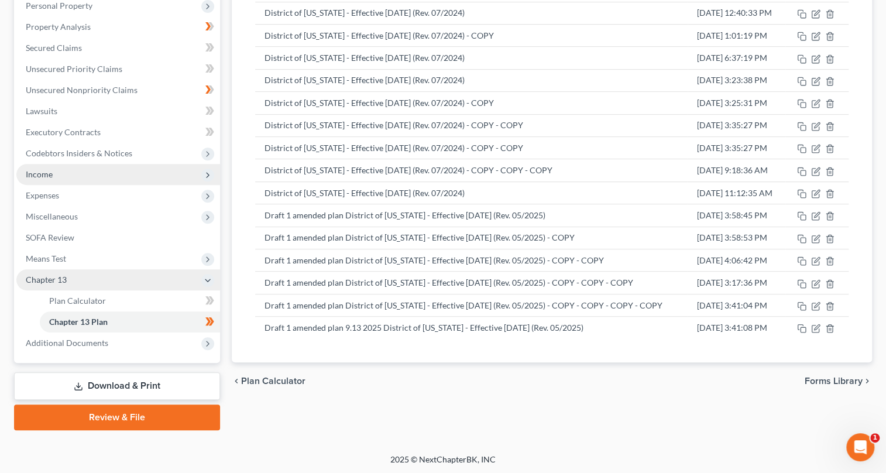
scroll to position [105, 0]
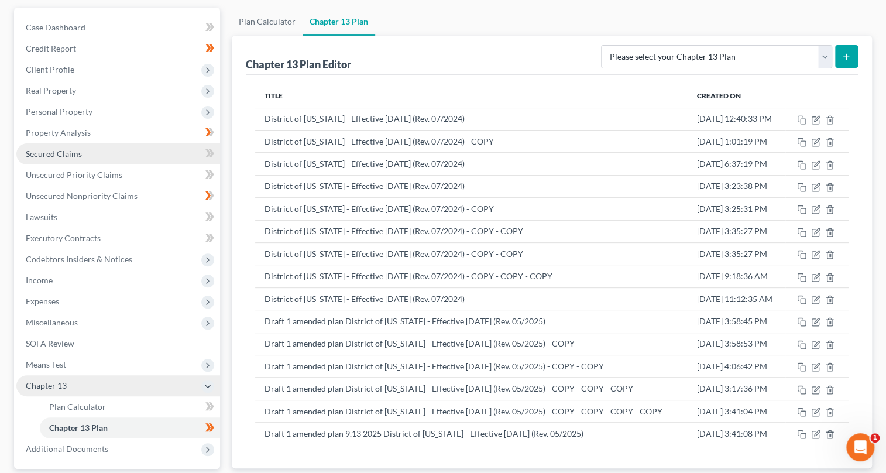
click at [117, 153] on link "Secured Claims" at bounding box center [118, 153] width 204 height 21
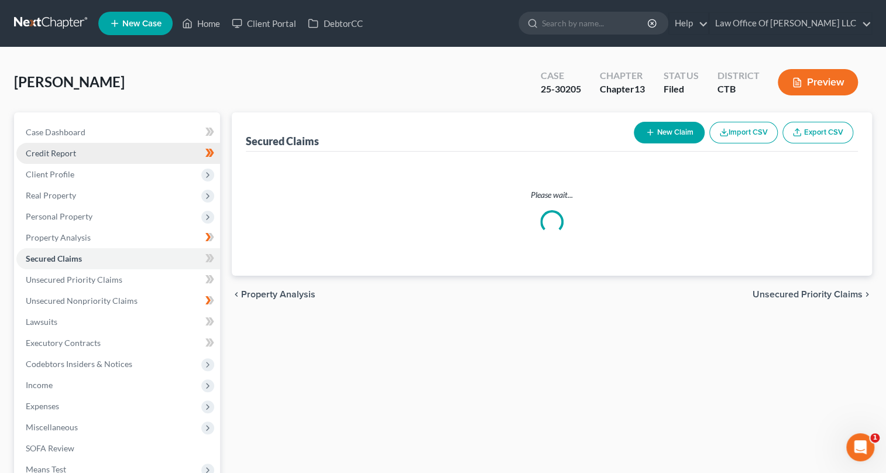
click at [117, 153] on link "Credit Report" at bounding box center [118, 153] width 204 height 21
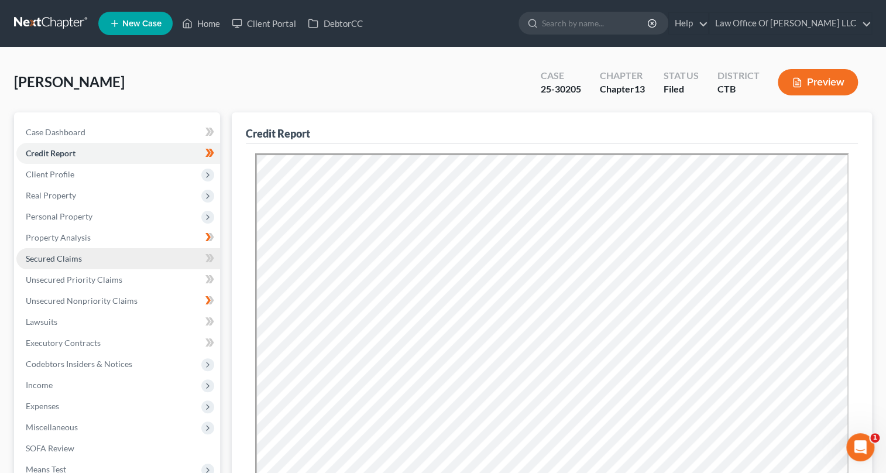
click at [61, 257] on span "Secured Claims" at bounding box center [54, 258] width 56 height 10
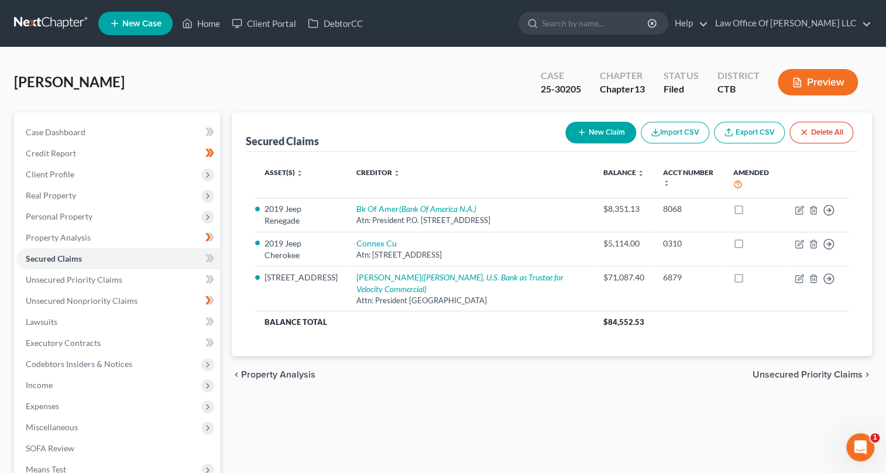
scroll to position [159, 0]
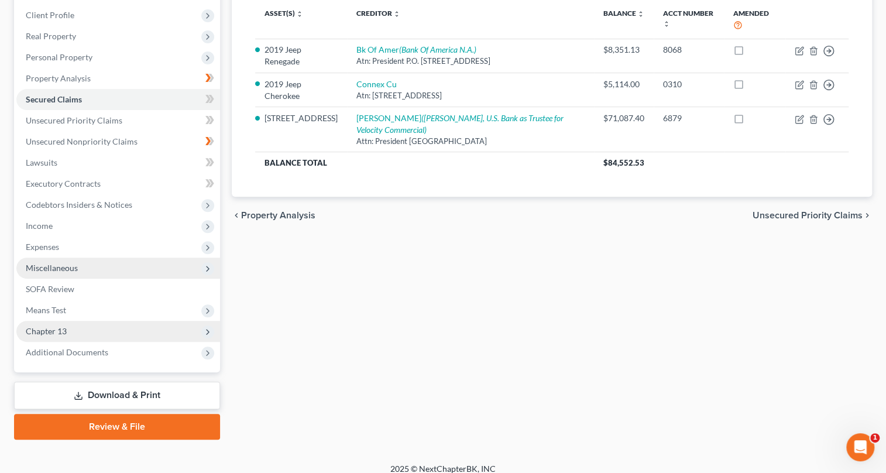
click at [67, 265] on span "Miscellaneous" at bounding box center [52, 268] width 52 height 10
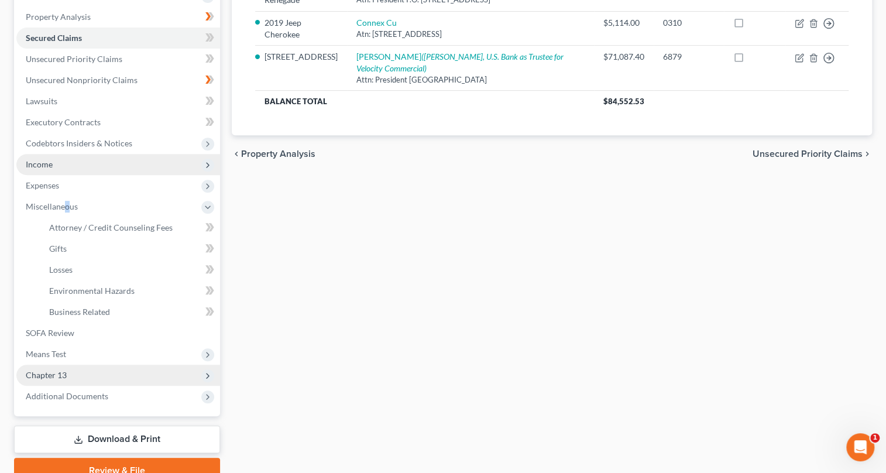
scroll to position [114, 0]
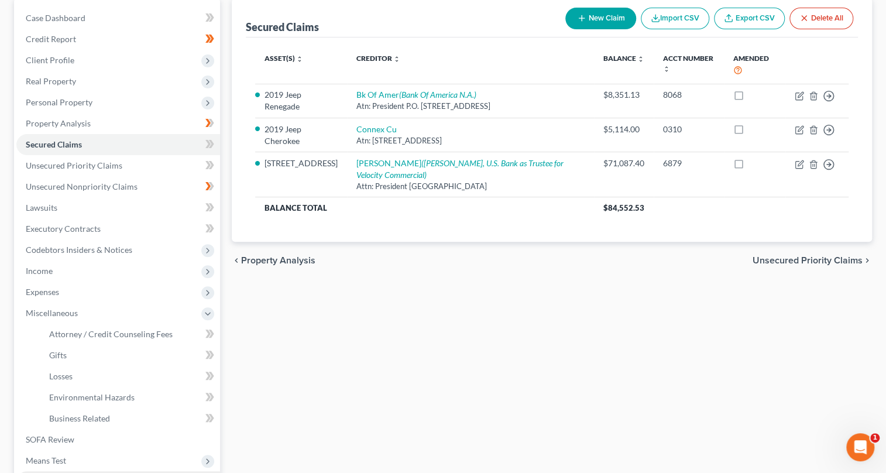
click at [407, 307] on div "Secured Claims New Claim Import CSV Export CSV Delete All Asset(s) expand_more …" at bounding box center [552, 293] width 652 height 591
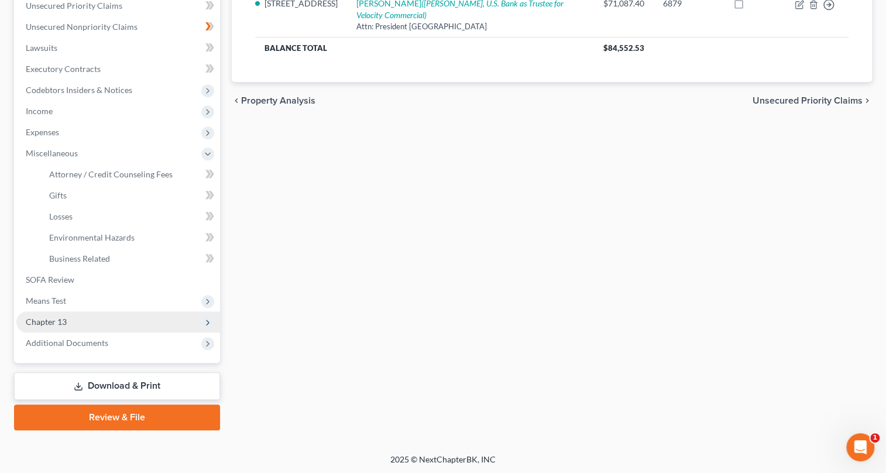
click at [156, 384] on link "Download & Print" at bounding box center [117, 385] width 206 height 27
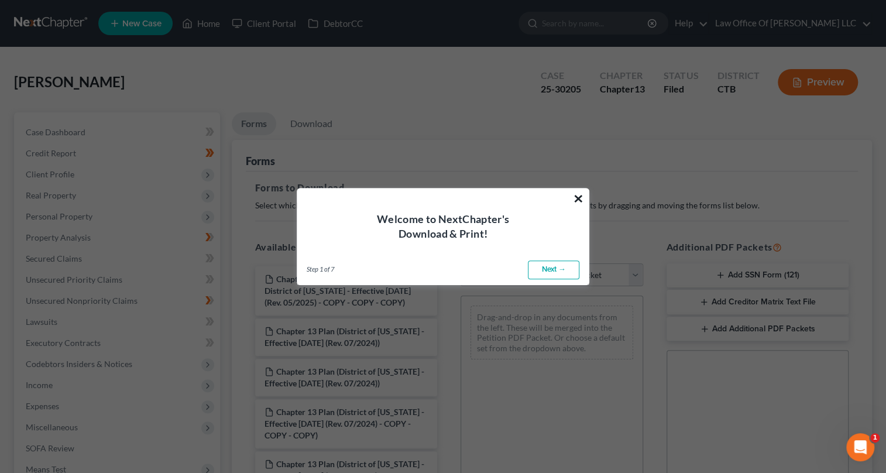
click at [576, 194] on button "×" at bounding box center [578, 198] width 11 height 19
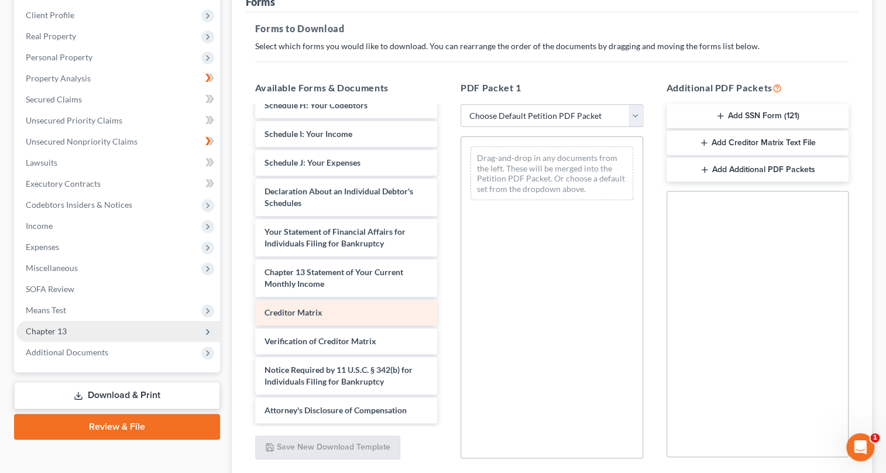
scroll to position [249, 0]
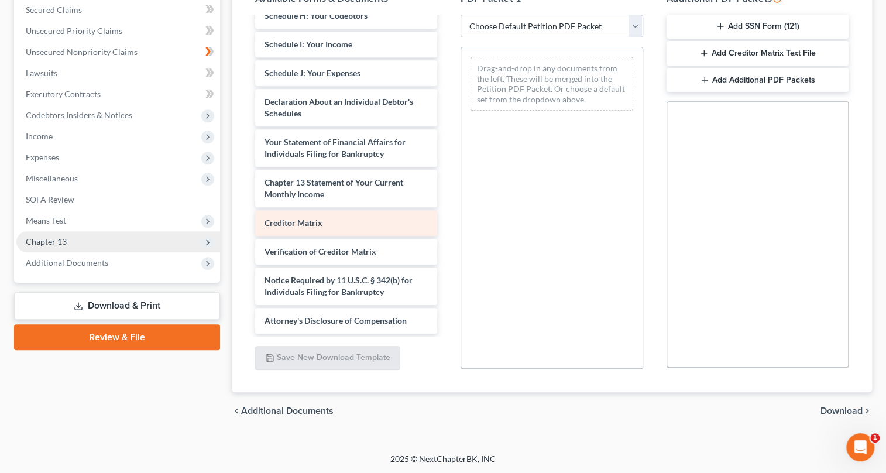
click at [313, 219] on span "Creditor Matrix" at bounding box center [293, 223] width 58 height 10
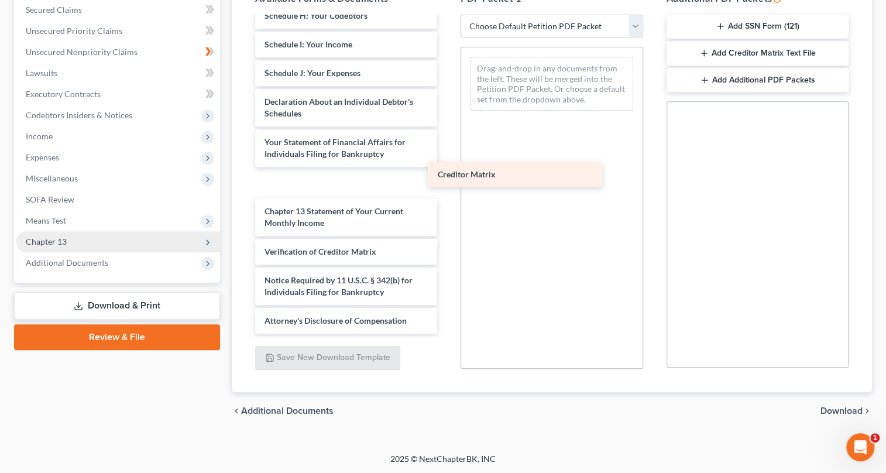
scroll to position [690, 0]
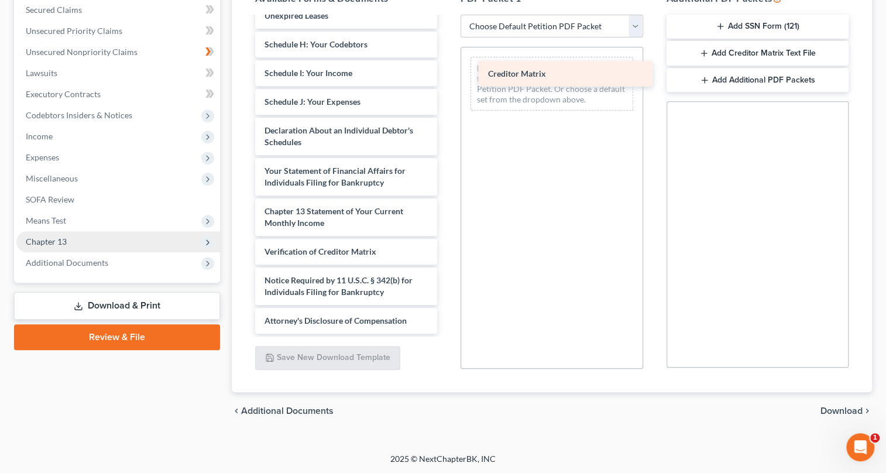
drag, startPoint x: 294, startPoint y: 224, endPoint x: 518, endPoint y: 76, distance: 268.0
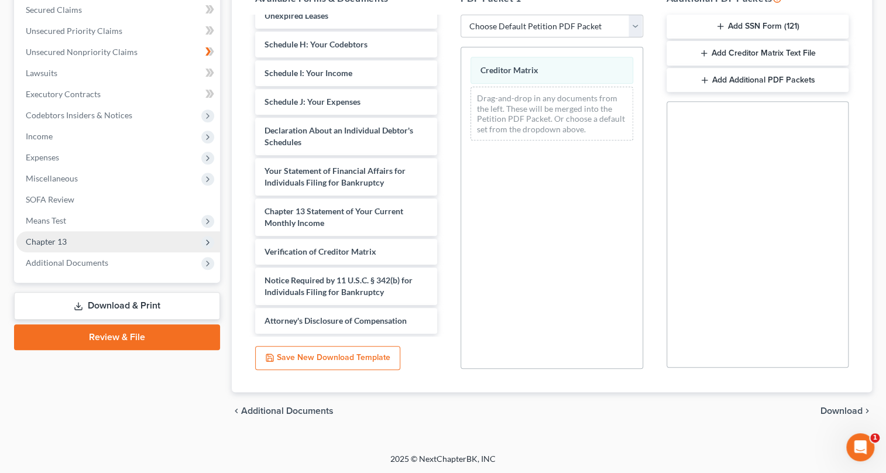
click at [845, 406] on span "Download" at bounding box center [841, 410] width 42 height 9
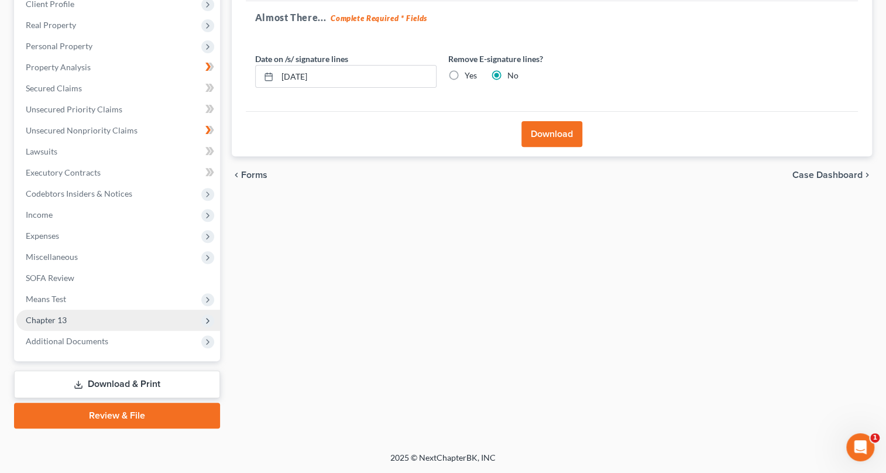
scroll to position [168, 0]
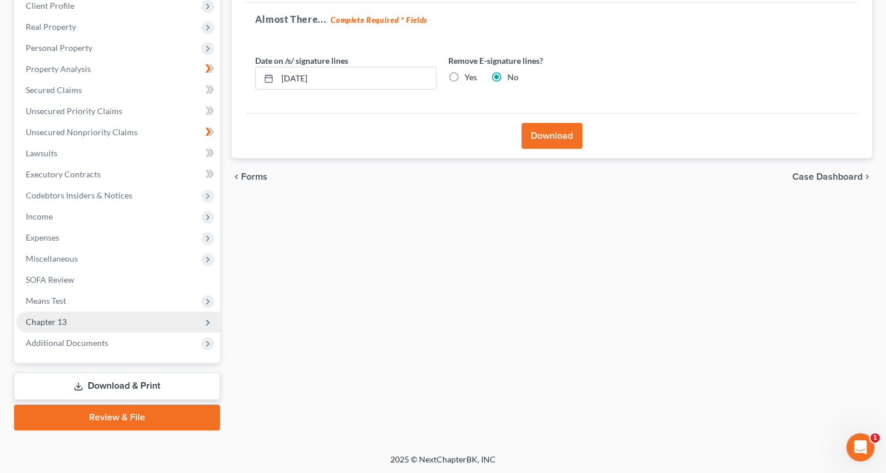
click at [555, 137] on button "Download" at bounding box center [551, 136] width 61 height 26
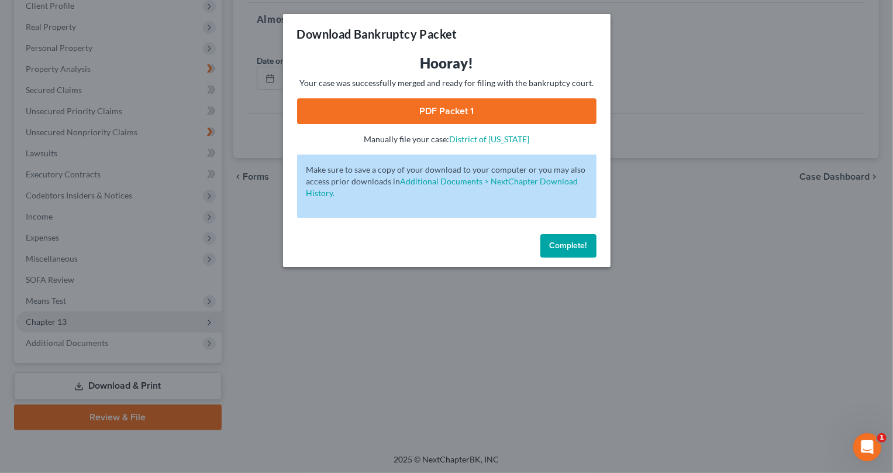
click at [480, 104] on link "PDF Packet 1" at bounding box center [446, 111] width 299 height 26
click at [562, 246] on span "Complete!" at bounding box center [568, 245] width 37 height 10
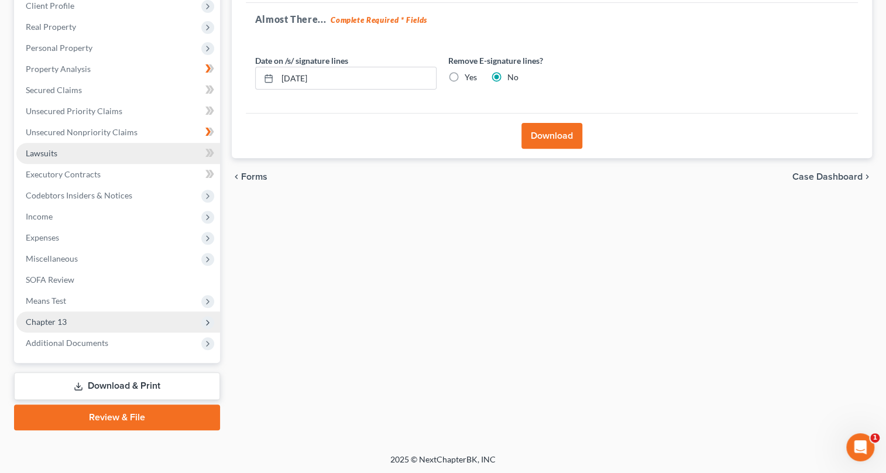
scroll to position [0, 0]
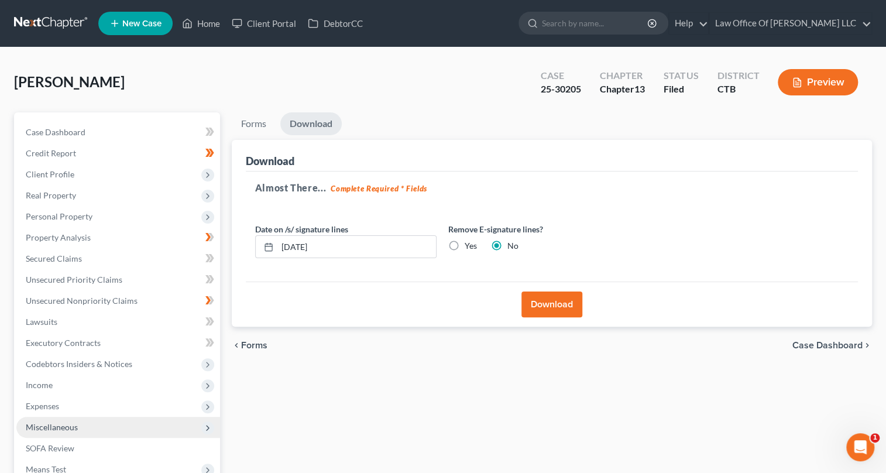
click at [77, 428] on span "Miscellaneous" at bounding box center [118, 426] width 204 height 21
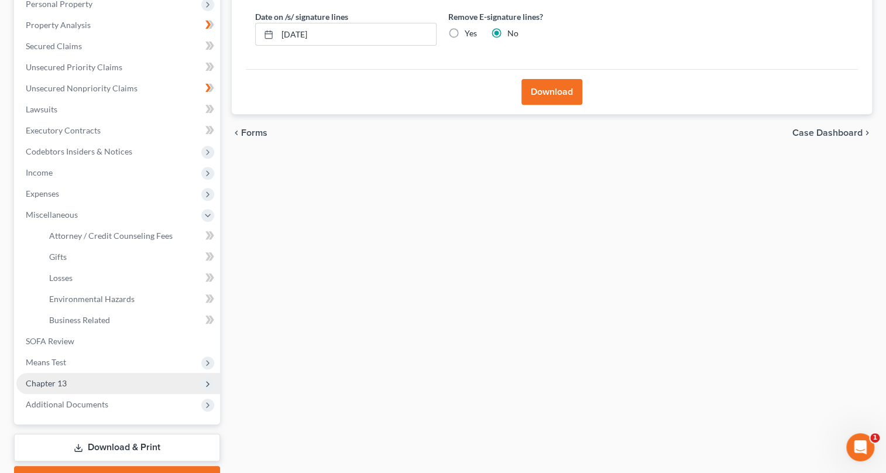
scroll to position [53, 0]
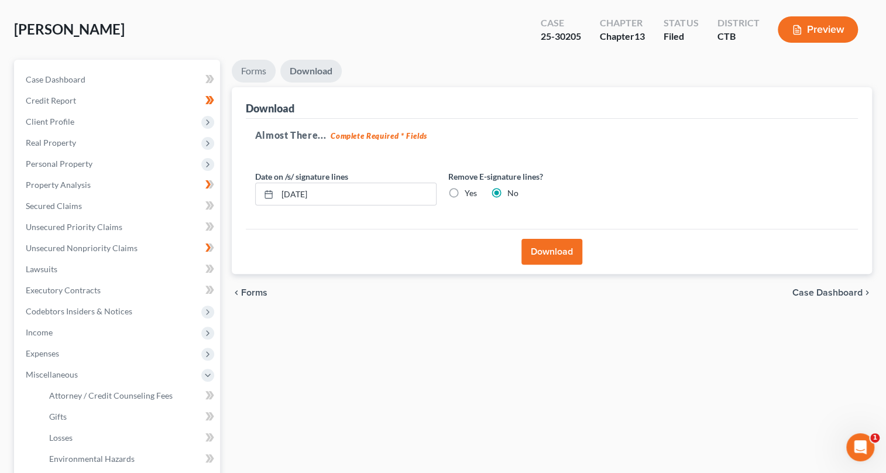
click at [259, 73] on link "Forms" at bounding box center [254, 71] width 44 height 23
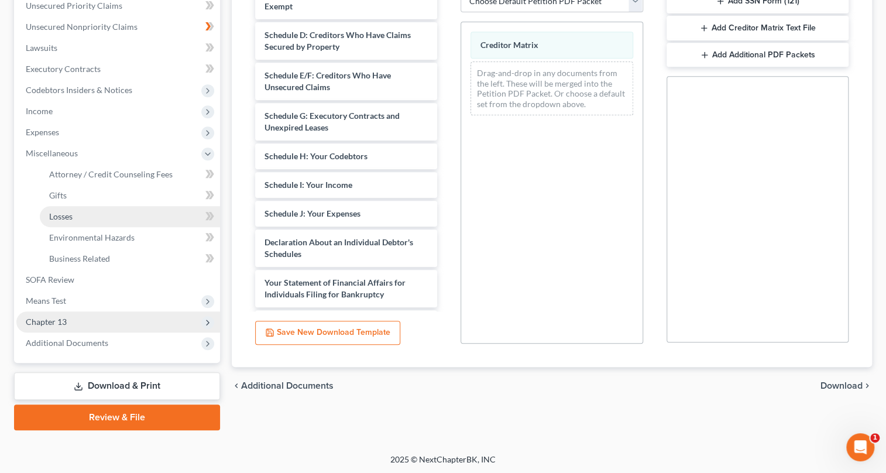
scroll to position [8, 0]
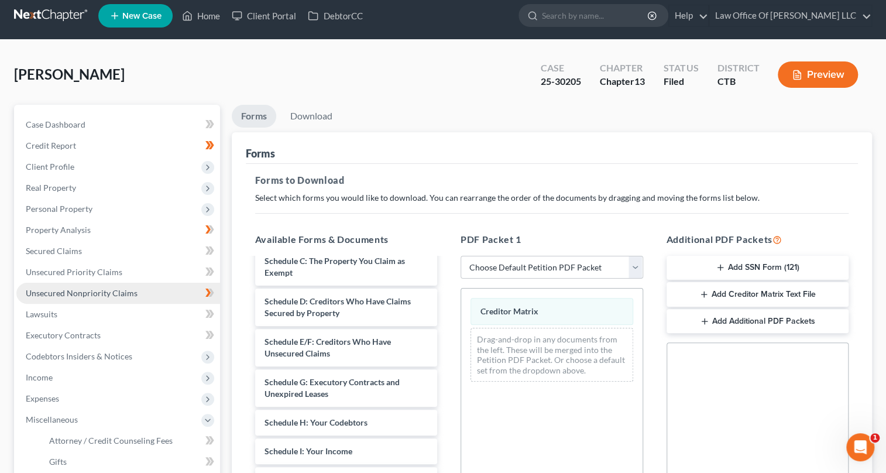
click at [187, 289] on link "Unsecured Nonpriority Claims" at bounding box center [118, 293] width 204 height 21
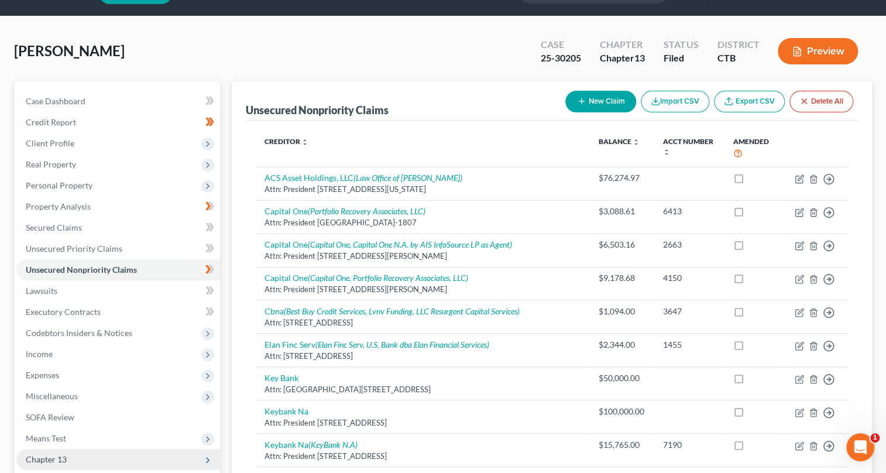
scroll to position [297, 0]
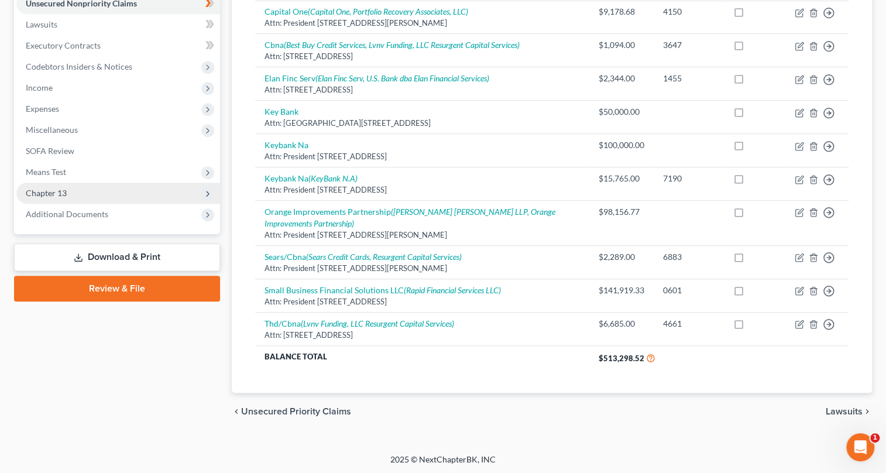
click at [138, 251] on link "Download & Print" at bounding box center [117, 256] width 206 height 27
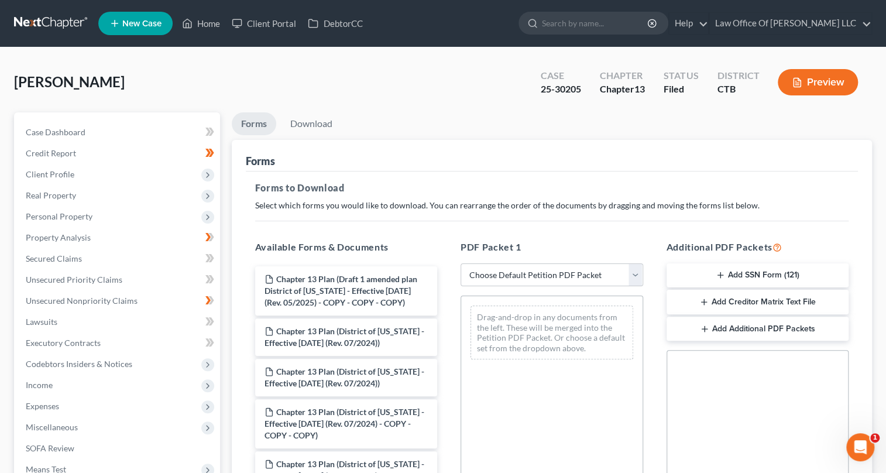
click at [709, 302] on button "Add Creditor Matrix Text File" at bounding box center [757, 302] width 182 height 25
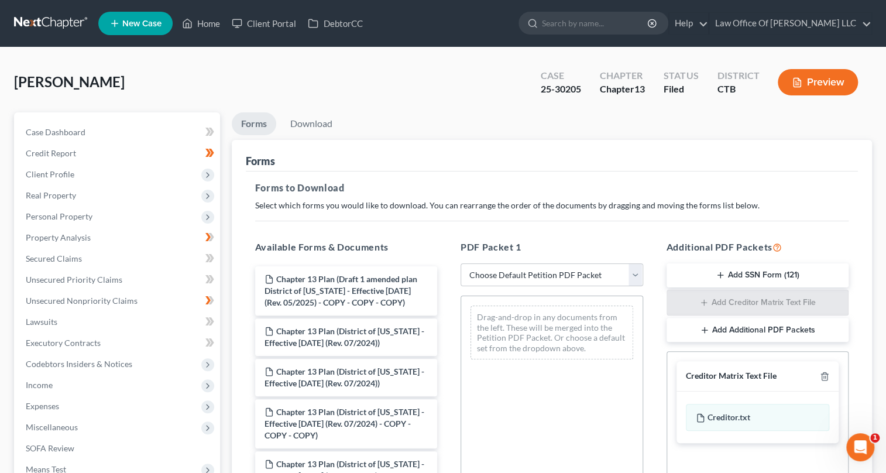
scroll to position [249, 0]
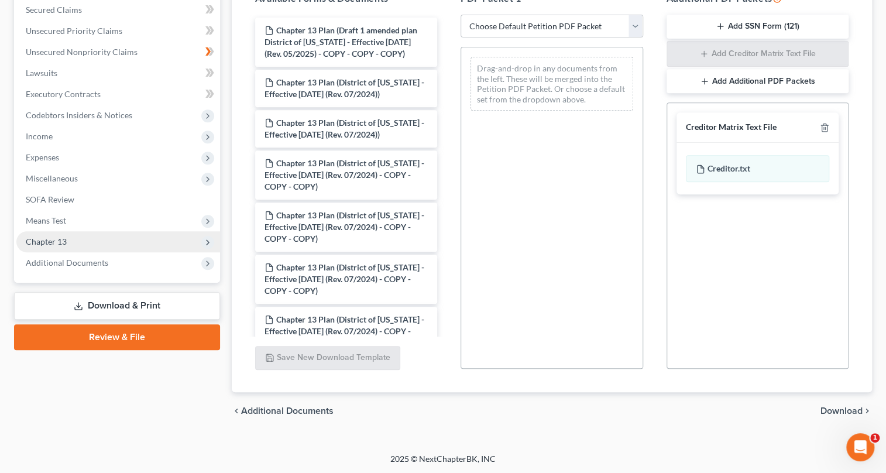
click at [853, 406] on span "Download" at bounding box center [841, 410] width 42 height 9
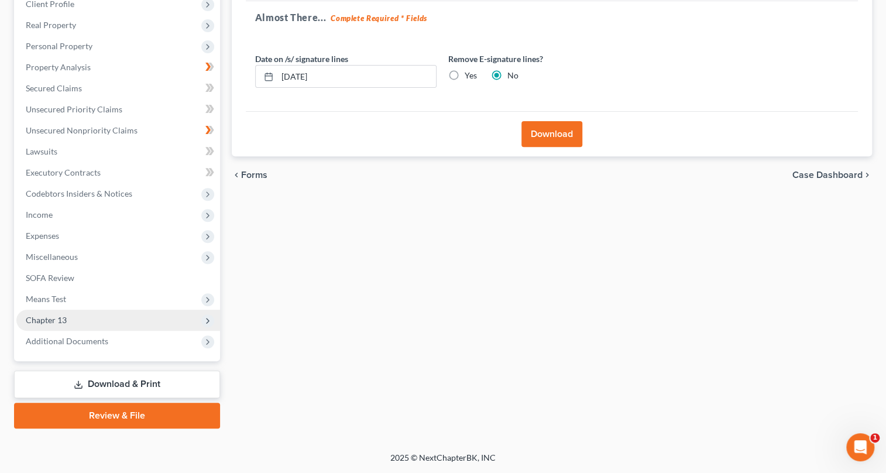
scroll to position [168, 0]
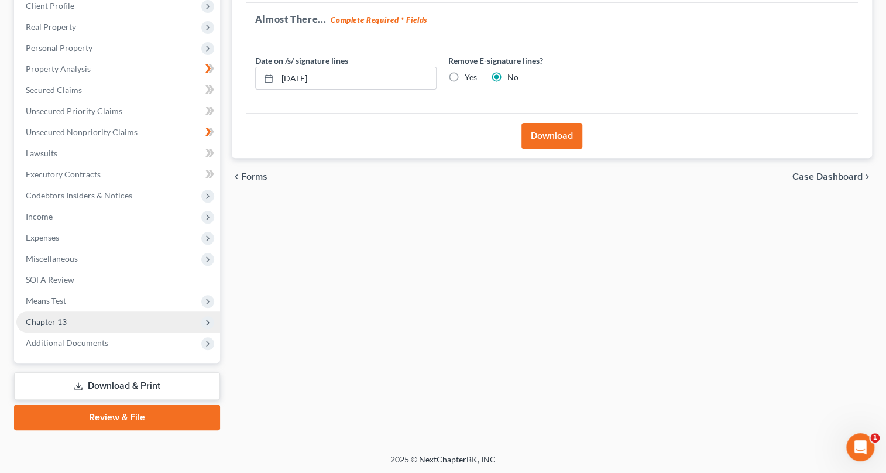
click at [568, 133] on button "Download" at bounding box center [551, 136] width 61 height 26
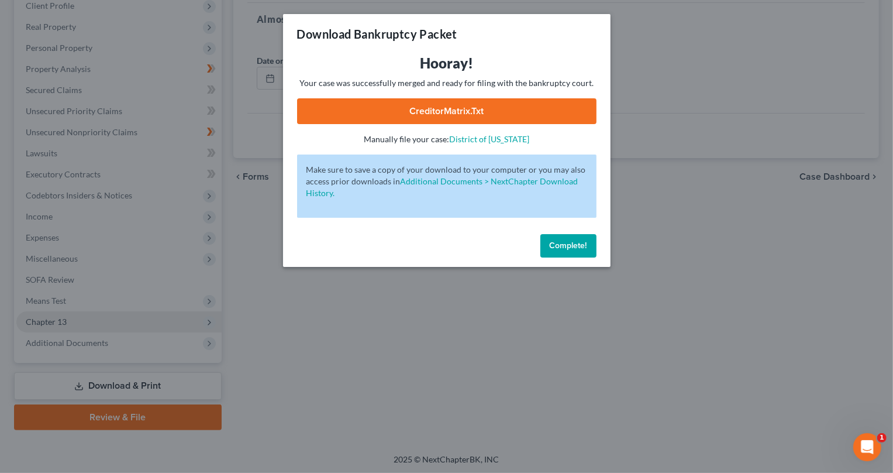
click at [474, 105] on link "CreditorMatrix.txt" at bounding box center [446, 111] width 299 height 26
click at [397, 354] on div "Download Bankruptcy Packet Hooray! Your case was successfully merged and ready …" at bounding box center [446, 236] width 893 height 473
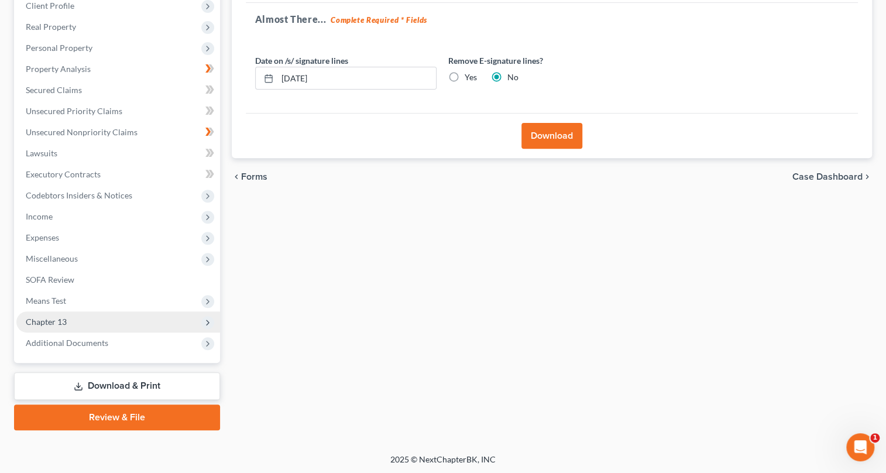
click at [157, 387] on link "Download & Print" at bounding box center [117, 385] width 206 height 27
click at [147, 383] on link "Download & Print" at bounding box center [117, 385] width 206 height 27
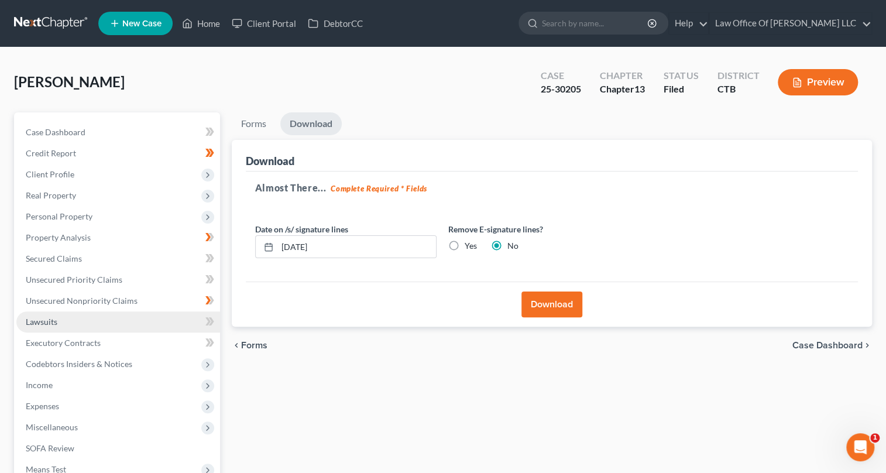
scroll to position [53, 0]
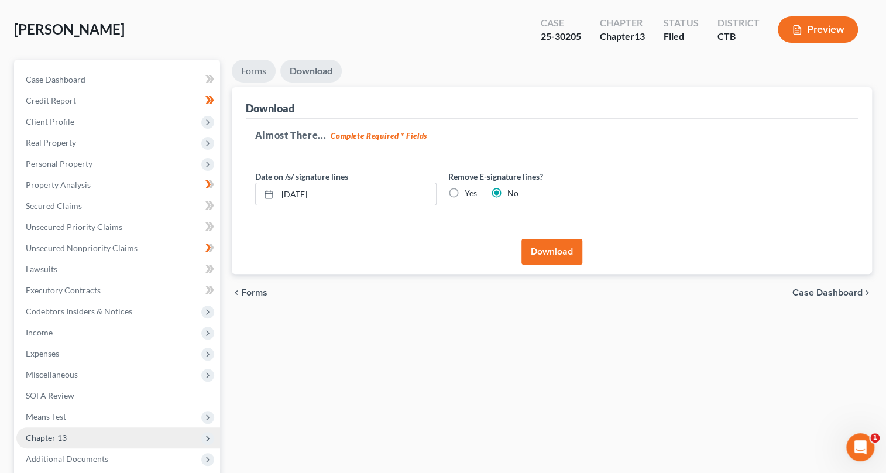
click at [260, 68] on link "Forms" at bounding box center [254, 71] width 44 height 23
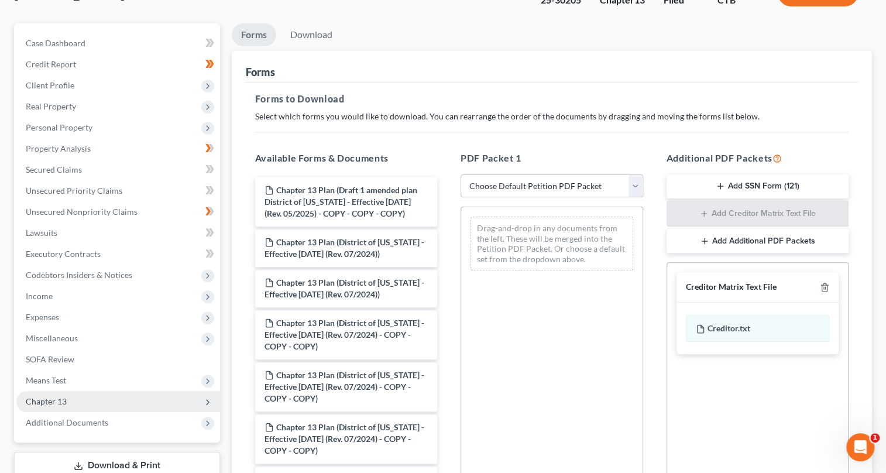
scroll to position [249, 0]
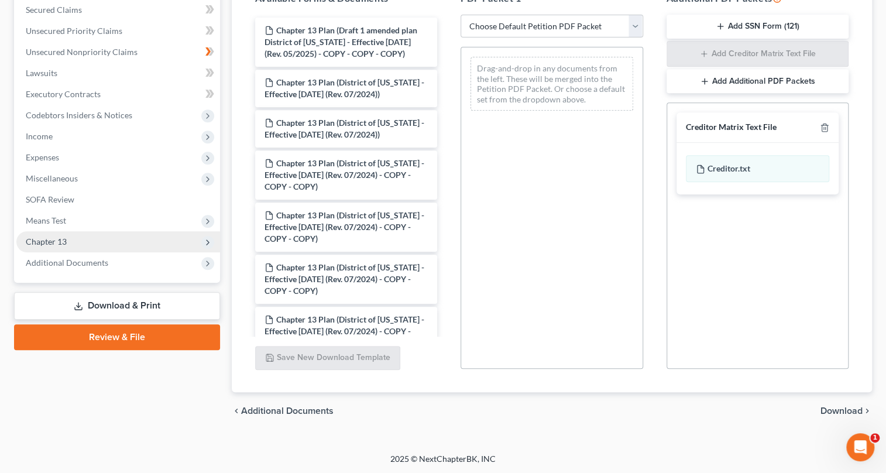
click at [843, 409] on span "Download" at bounding box center [841, 410] width 42 height 9
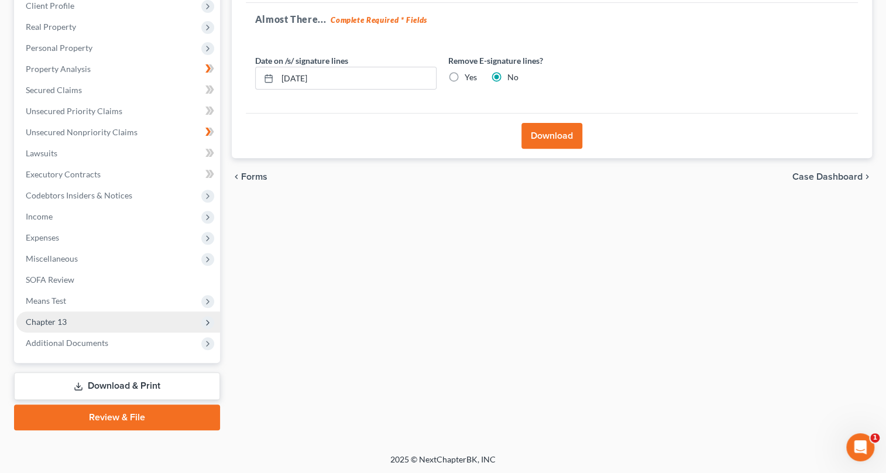
scroll to position [0, 0]
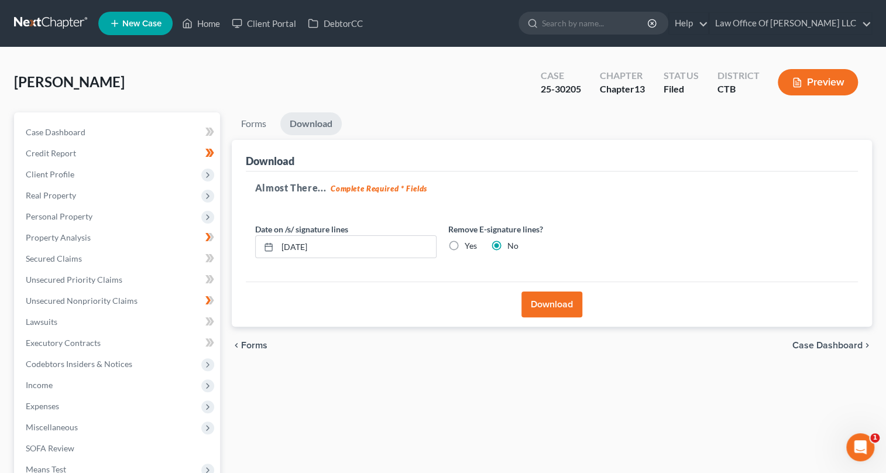
click at [561, 308] on button "Download" at bounding box center [551, 304] width 61 height 26
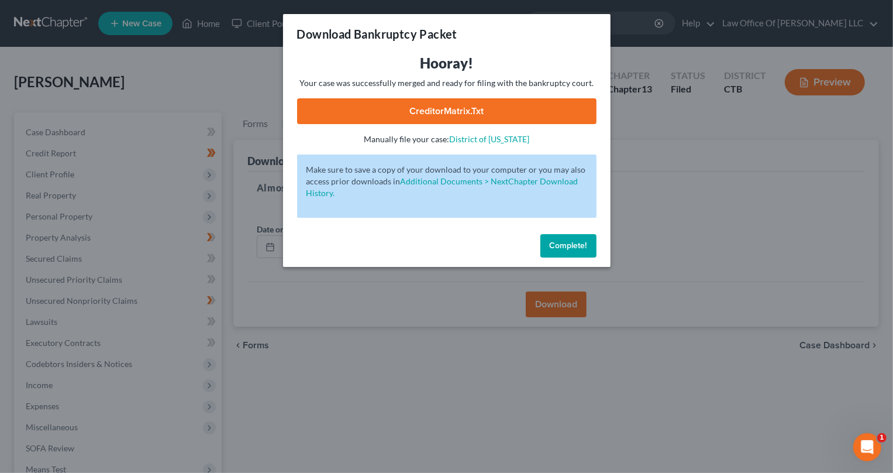
click at [498, 113] on link "CreditorMatrix.txt" at bounding box center [446, 111] width 299 height 26
click at [666, 146] on div "Download Bankruptcy Packet Hooray! Your case was successfully merged and ready …" at bounding box center [446, 236] width 893 height 473
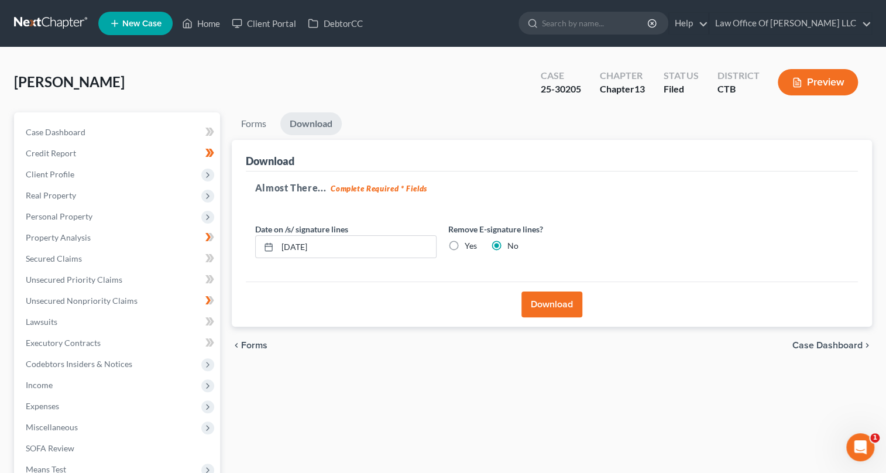
scroll to position [168, 0]
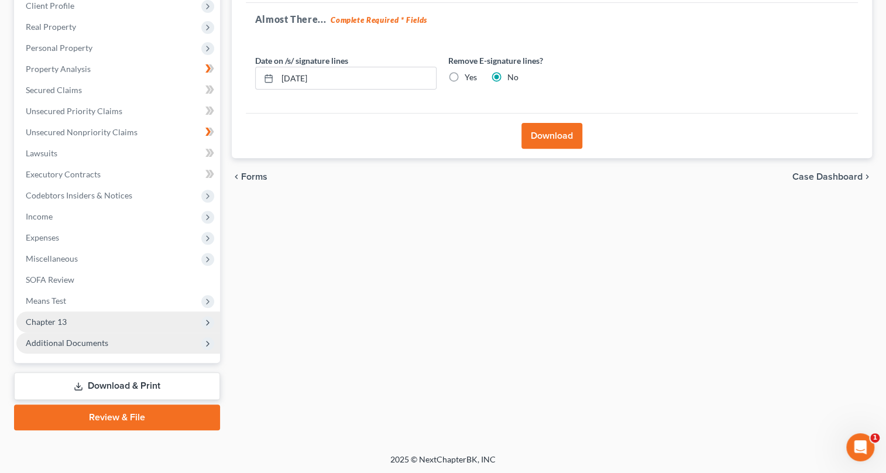
click at [64, 337] on span "Additional Documents" at bounding box center [67, 342] width 82 height 10
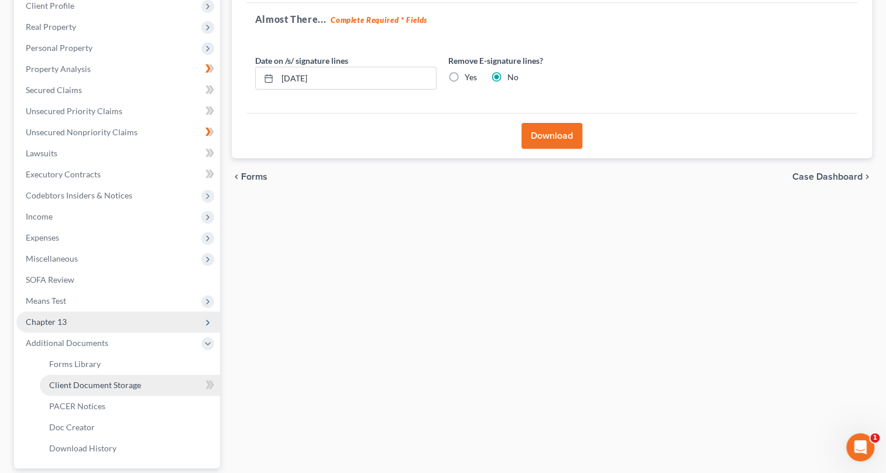
click at [89, 380] on span "Client Document Storage" at bounding box center [95, 385] width 92 height 10
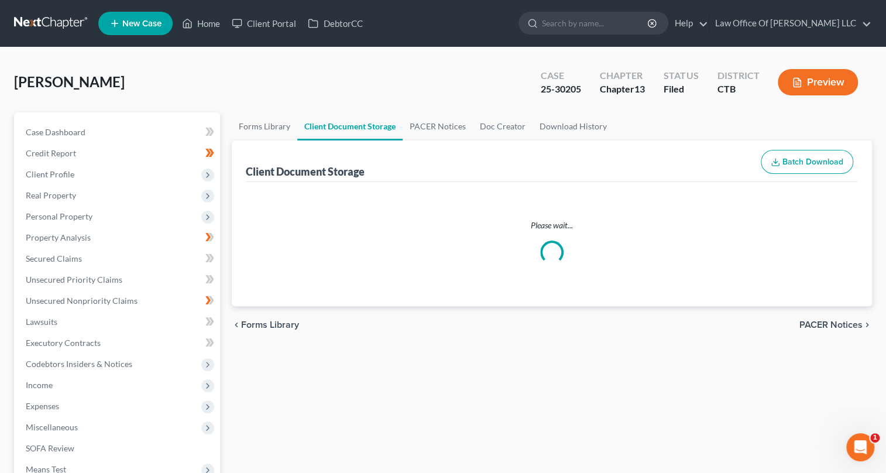
select select "0"
select select "1"
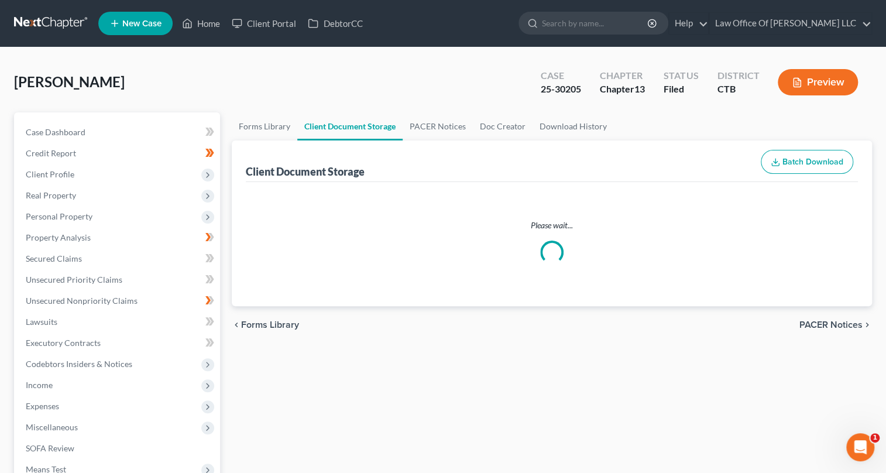
select select "1"
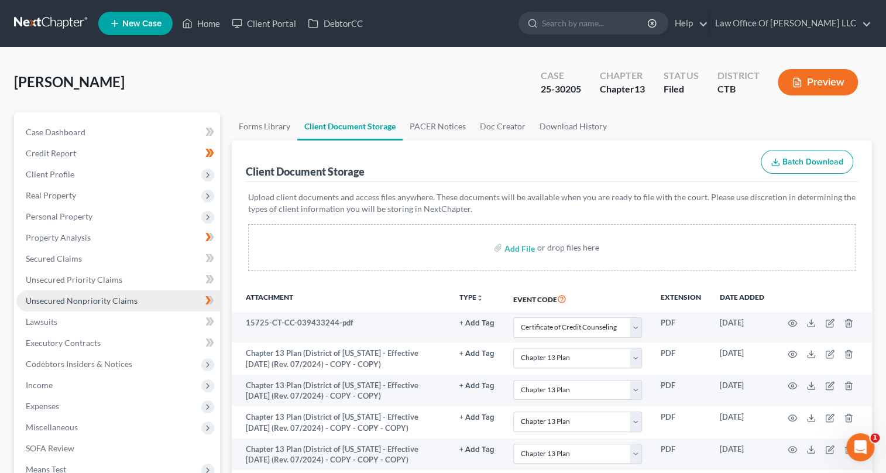
click at [104, 298] on span "Unsecured Nonpriority Claims" at bounding box center [82, 300] width 112 height 10
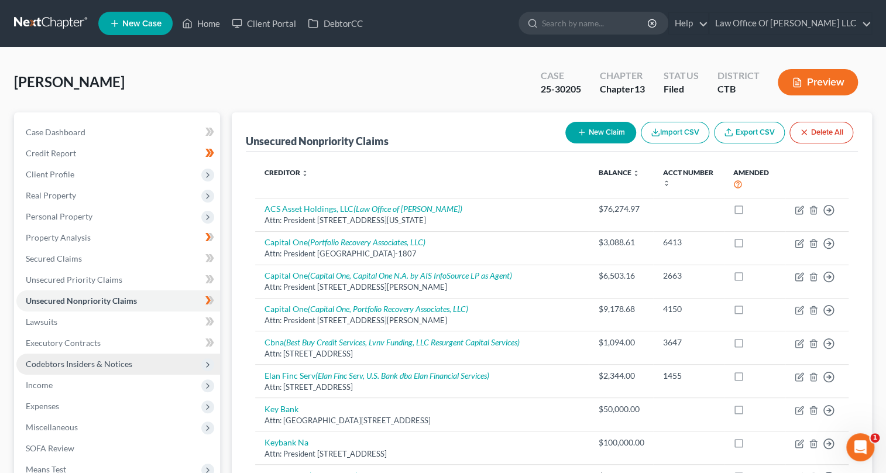
click at [142, 360] on span "Codebtors Insiders & Notices" at bounding box center [118, 363] width 204 height 21
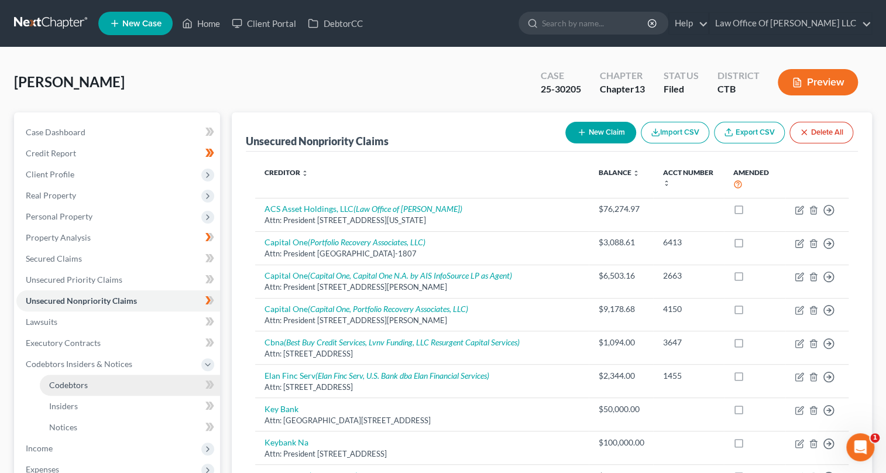
scroll to position [212, 0]
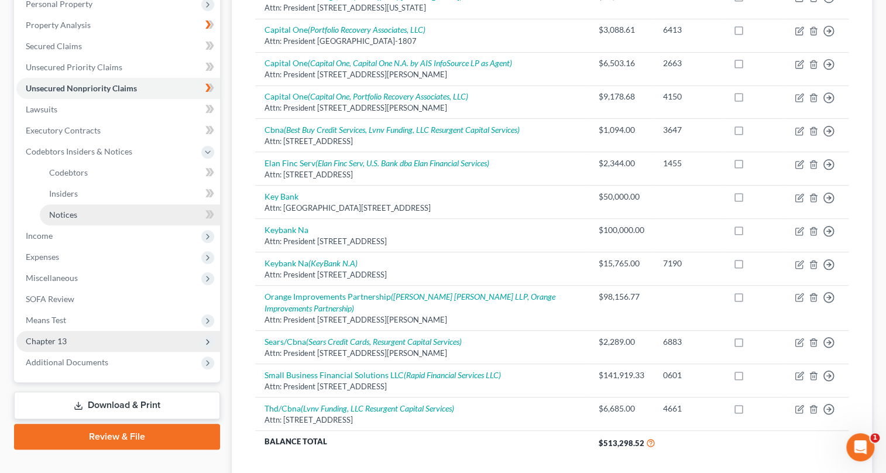
click at [66, 209] on span "Notices" at bounding box center [63, 214] width 28 height 10
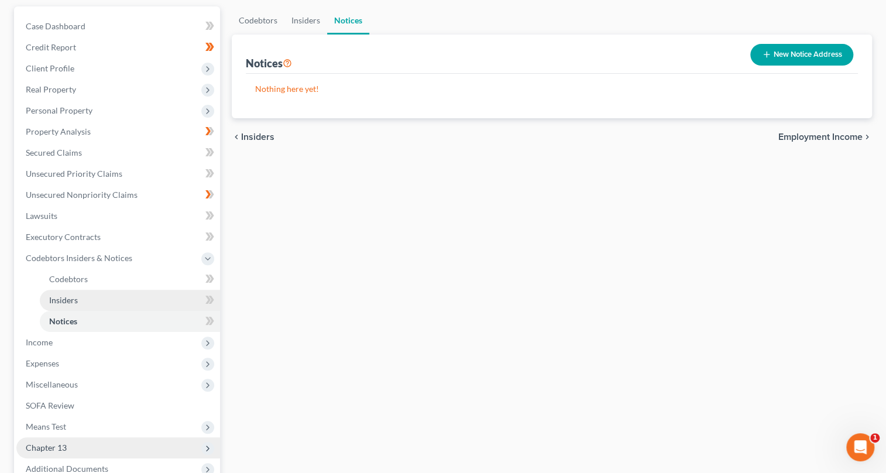
scroll to position [212, 0]
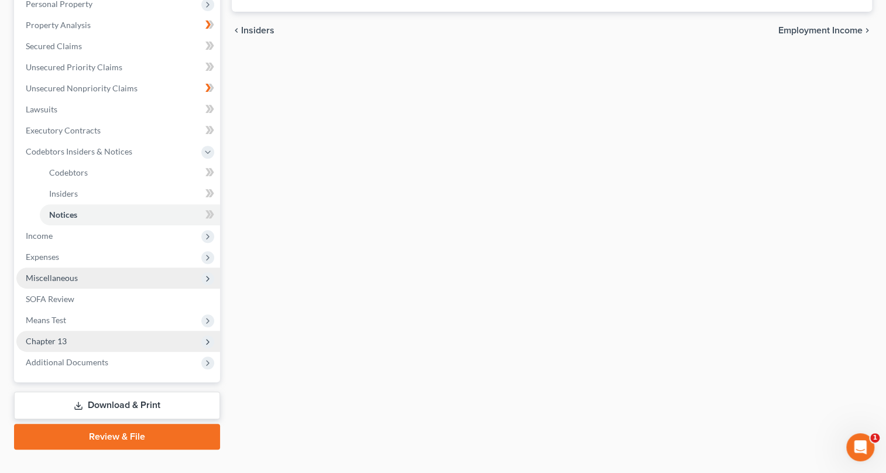
click at [108, 278] on span "Miscellaneous" at bounding box center [118, 277] width 204 height 21
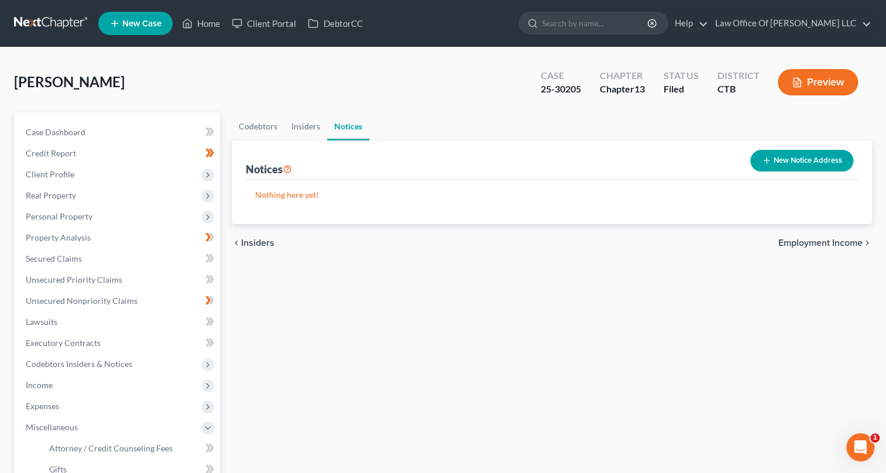
scroll to position [274, 0]
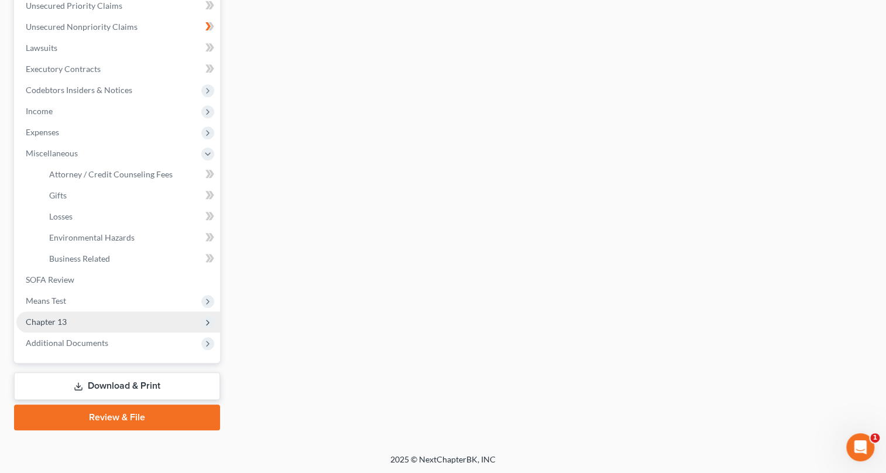
click at [160, 380] on link "Download & Print" at bounding box center [117, 385] width 206 height 27
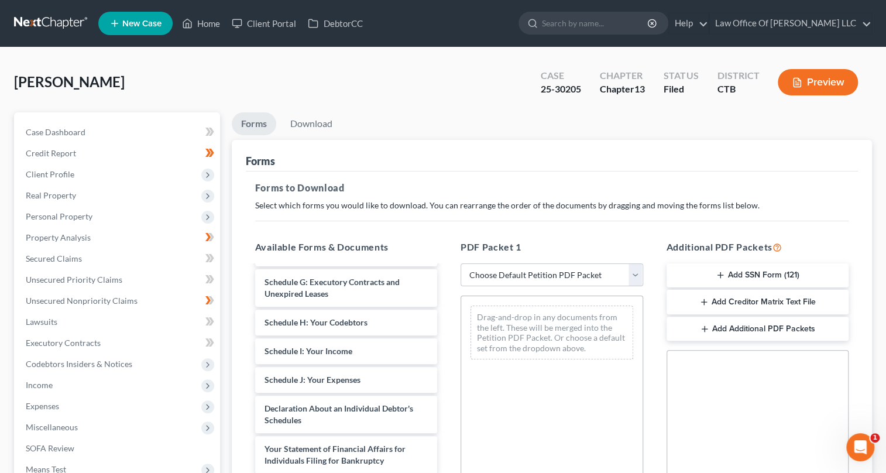
scroll to position [425, 0]
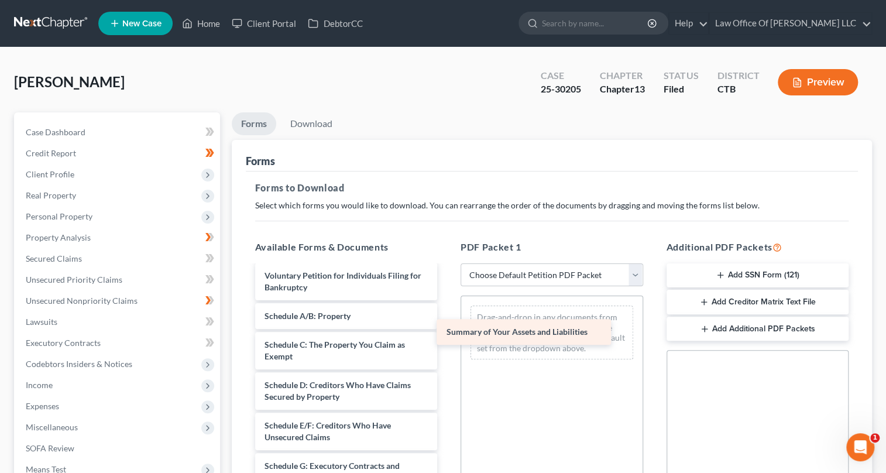
drag, startPoint x: 398, startPoint y: 338, endPoint x: 580, endPoint y: 332, distance: 182.0
click at [447, 332] on div "Summary of Your Assets and Liabilities Chapter 13 Plan (Draft 1 amended plan Di…" at bounding box center [346, 332] width 201 height 983
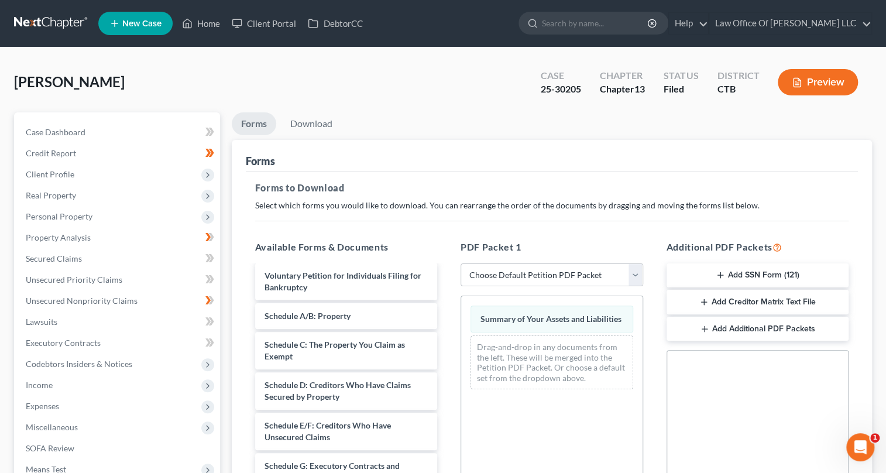
scroll to position [249, 0]
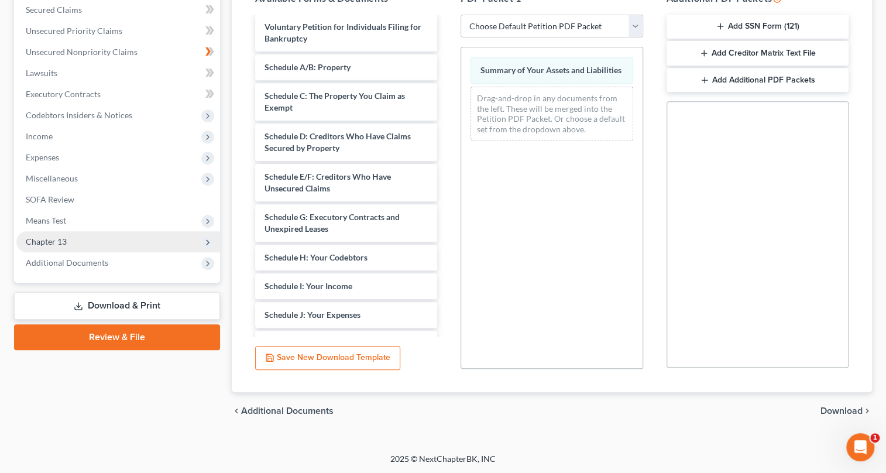
click at [843, 408] on span "Download" at bounding box center [841, 410] width 42 height 9
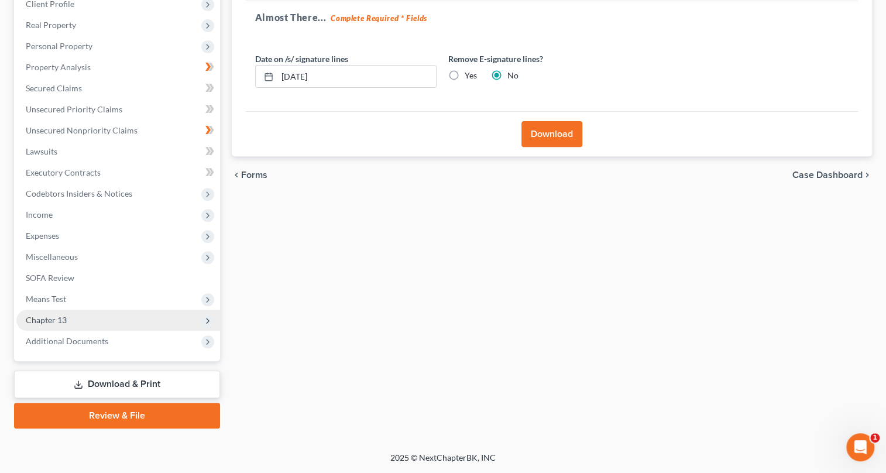
scroll to position [168, 0]
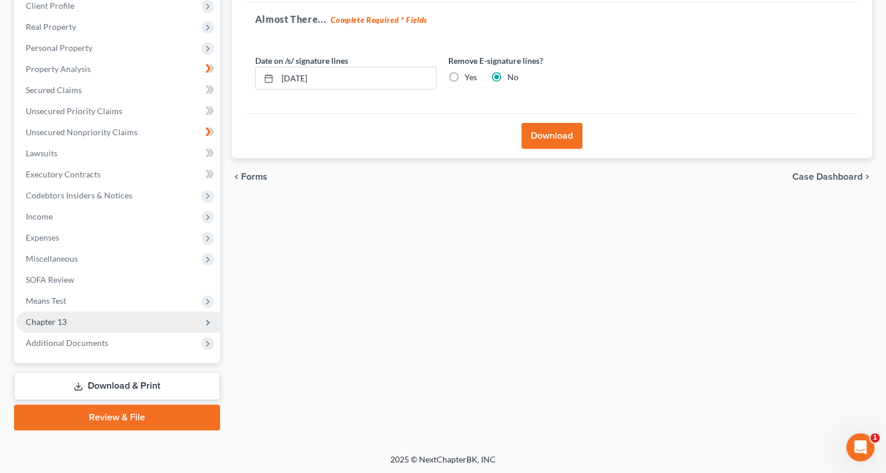
click at [547, 139] on button "Download" at bounding box center [551, 136] width 61 height 26
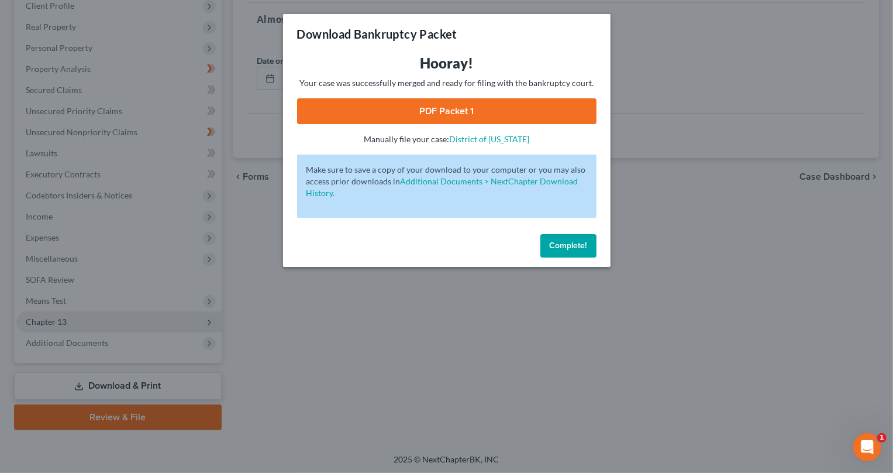
click at [492, 108] on link "PDF Packet 1" at bounding box center [446, 111] width 299 height 26
click at [580, 253] on button "Complete!" at bounding box center [568, 245] width 56 height 23
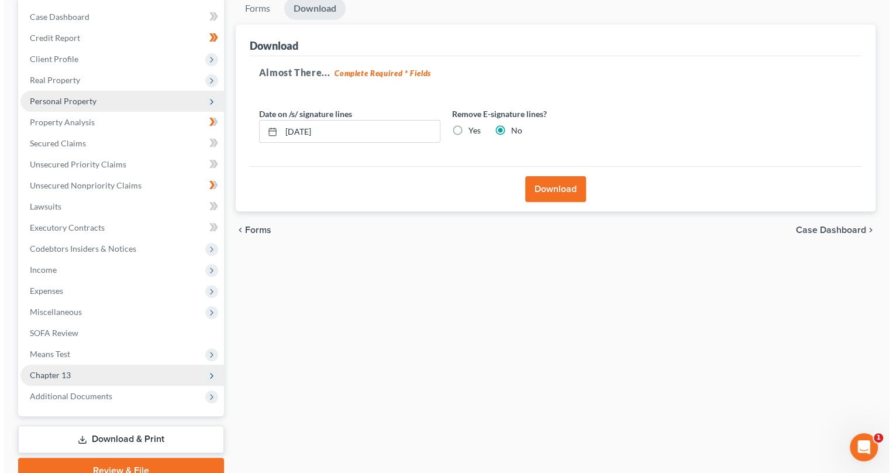
scroll to position [0, 0]
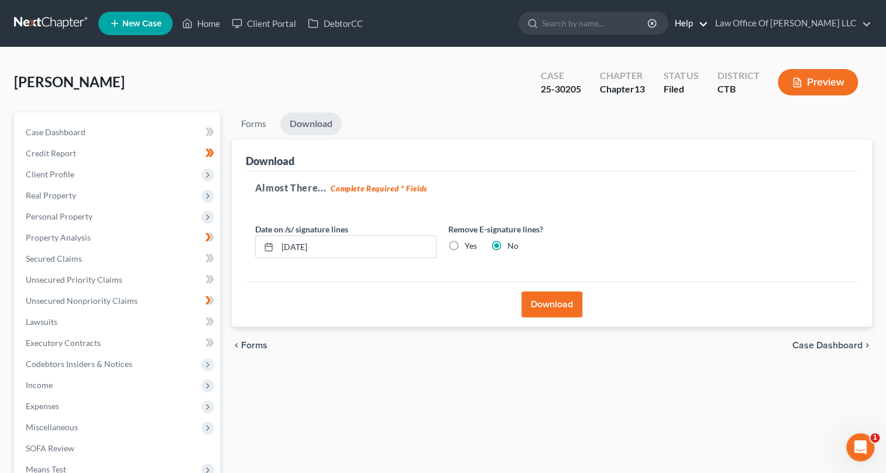
click at [690, 23] on link "Help" at bounding box center [688, 23] width 39 height 21
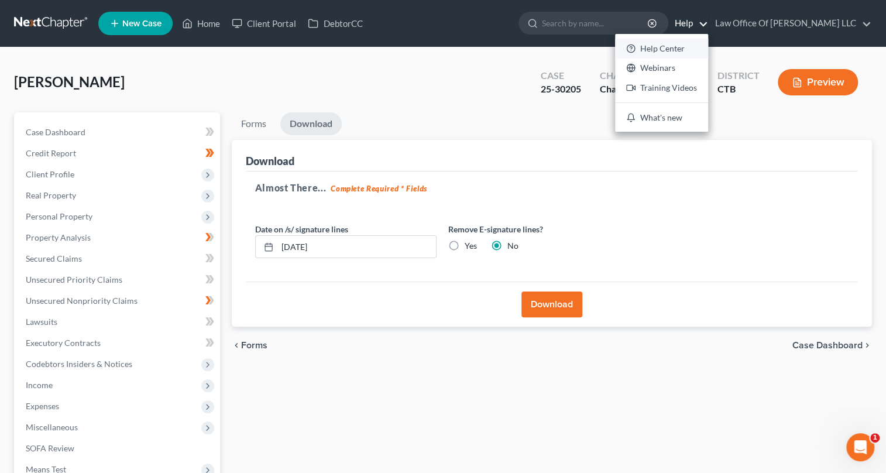
click at [655, 52] on link "Help Center" at bounding box center [661, 49] width 93 height 20
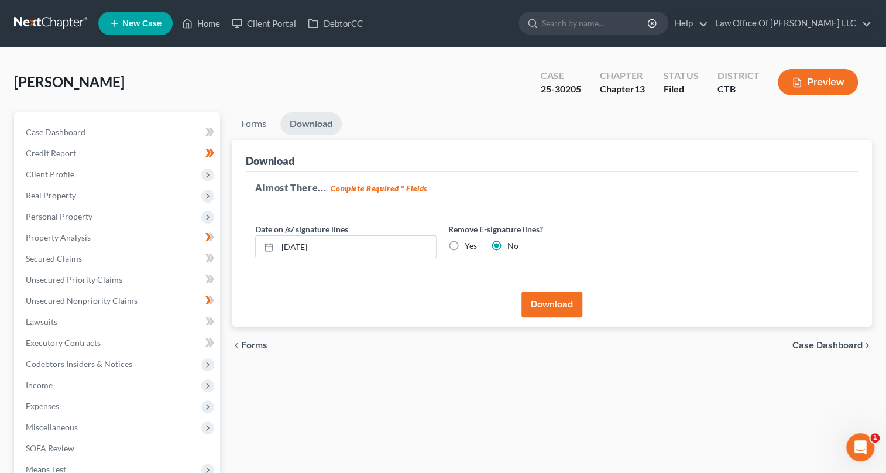
drag, startPoint x: 547, startPoint y: 308, endPoint x: 158, endPoint y: 361, distance: 392.7
click at [210, 375] on div "Petition Navigation Case Dashboard Payments Invoices Payments Payments Credit R…" at bounding box center [442, 355] width 869 height 486
click at [256, 125] on link "Forms" at bounding box center [254, 123] width 44 height 23
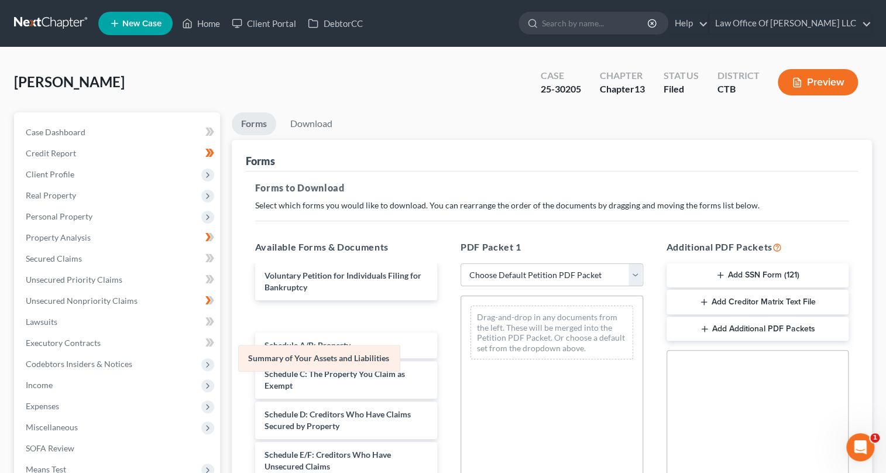
drag, startPoint x: 584, startPoint y: 312, endPoint x: 355, endPoint y: 350, distance: 232.4
click at [461, 350] on div "Summary of Your Assets and Liabilities Summary of Your Assets and Liabilities D…" at bounding box center [551, 332] width 181 height 73
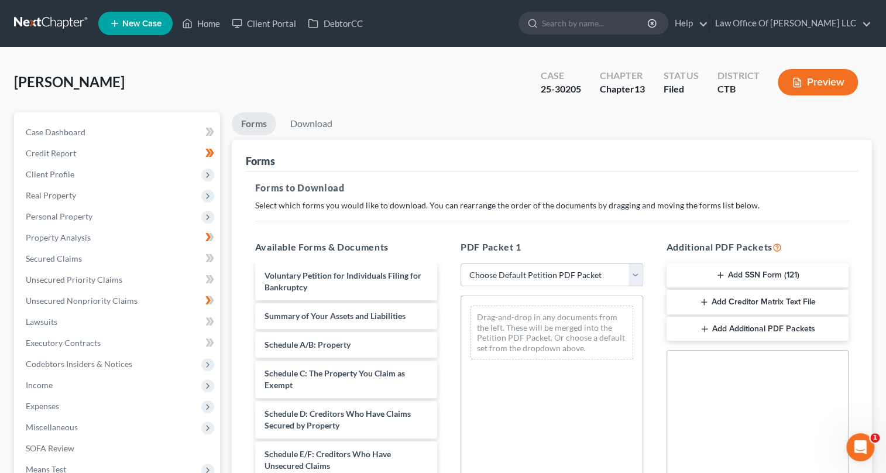
click at [732, 302] on button "Add Creditor Matrix Text File" at bounding box center [757, 302] width 182 height 25
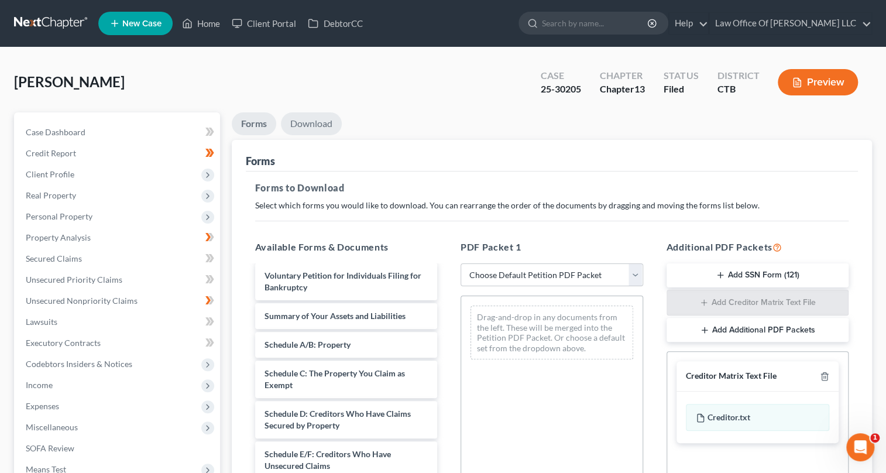
click at [309, 122] on link "Download" at bounding box center [311, 123] width 61 height 23
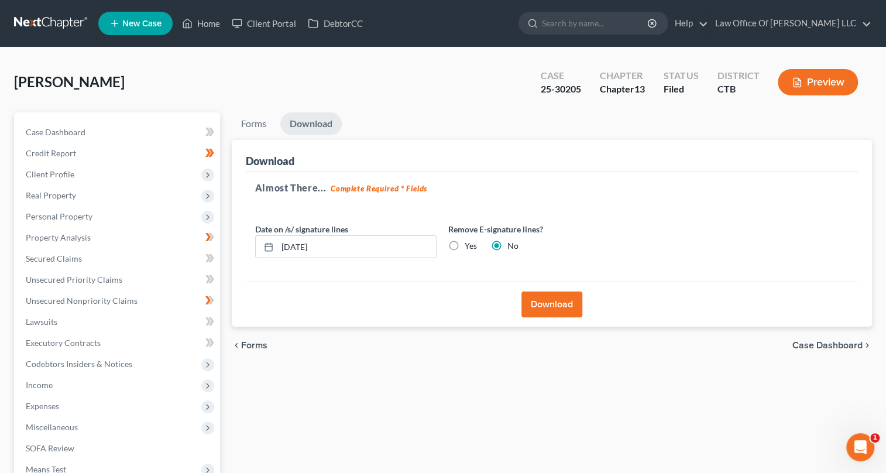
click at [557, 307] on button "Download" at bounding box center [551, 304] width 61 height 26
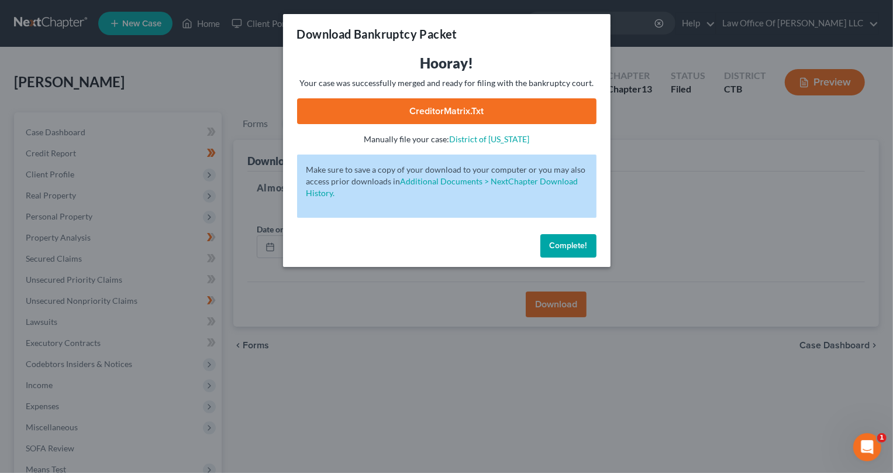
click at [487, 113] on link "CreditorMatrix.txt" at bounding box center [446, 111] width 299 height 26
click at [540, 108] on link "CreditorMatrix.txt" at bounding box center [446, 111] width 299 height 26
click at [555, 105] on link "CreditorMatrix.txt" at bounding box center [446, 111] width 299 height 26
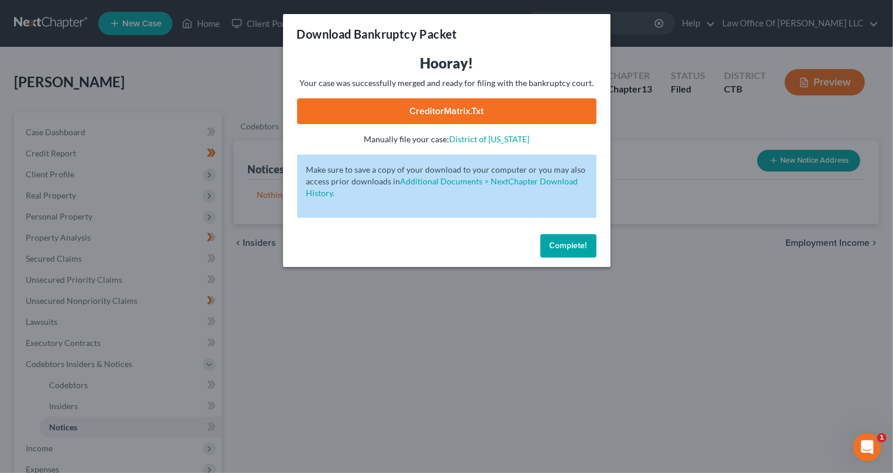
click at [574, 249] on span "Complete!" at bounding box center [568, 245] width 37 height 10
click at [578, 243] on span "Complete!" at bounding box center [568, 245] width 37 height 10
click at [563, 245] on span "Complete!" at bounding box center [568, 245] width 37 height 10
click at [577, 242] on span "Complete!" at bounding box center [568, 245] width 37 height 10
click at [478, 105] on link "CreditorMatrix.txt" at bounding box center [446, 111] width 299 height 26
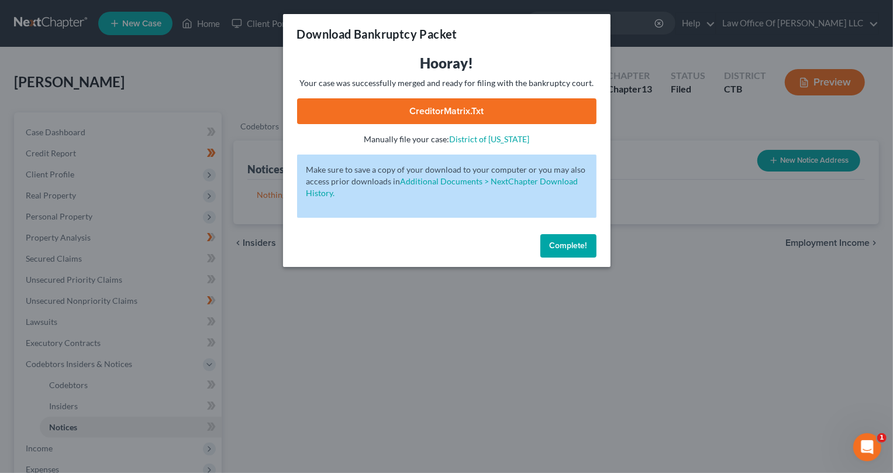
click at [564, 241] on span "Complete!" at bounding box center [568, 245] width 37 height 10
click at [567, 240] on button "Complete!" at bounding box center [568, 245] width 56 height 23
click at [569, 244] on span "Complete!" at bounding box center [568, 245] width 37 height 10
click at [567, 244] on span "Complete!" at bounding box center [568, 245] width 37 height 10
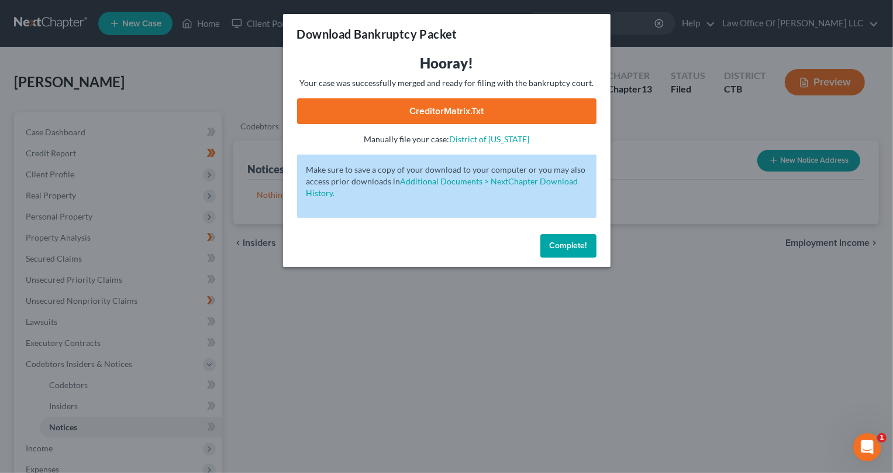
click at [567, 244] on span "Complete!" at bounding box center [568, 245] width 37 height 10
click at [568, 242] on span "Complete!" at bounding box center [568, 245] width 37 height 10
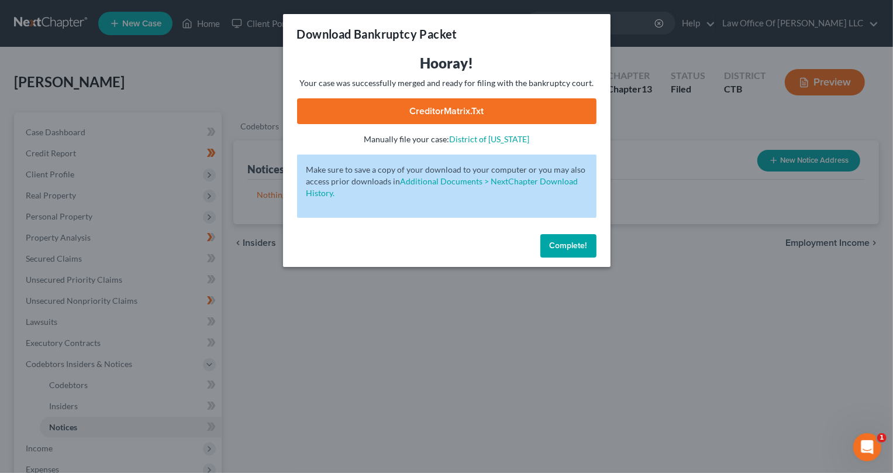
click at [568, 242] on span "Complete!" at bounding box center [568, 245] width 37 height 10
drag, startPoint x: 459, startPoint y: 26, endPoint x: 587, endPoint y: 25, distance: 127.5
click at [587, 25] on div "Download Bankruptcy Packet" at bounding box center [447, 34] width 328 height 40
